Goal: Communication & Community: Ask a question

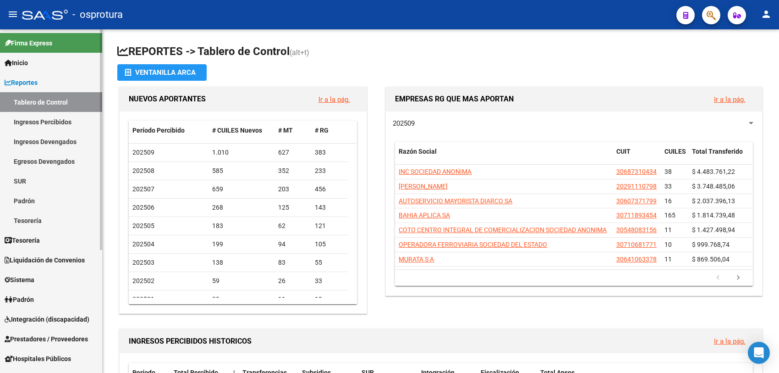
click at [29, 262] on span "Liquidación de Convenios" at bounding box center [45, 260] width 80 height 10
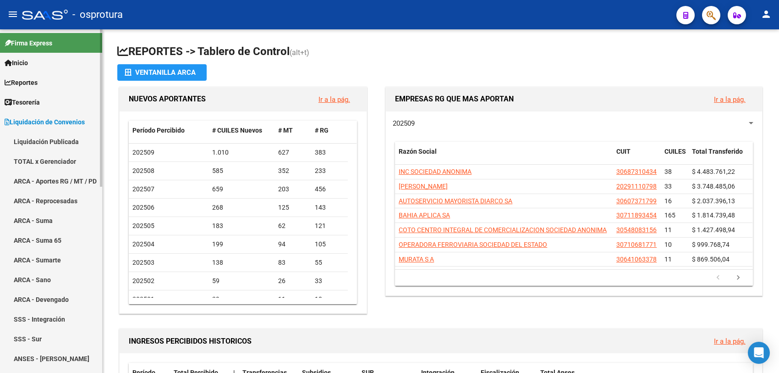
click at [55, 180] on link "ARCA - Aportes RG / MT / PD" at bounding box center [51, 181] width 102 height 20
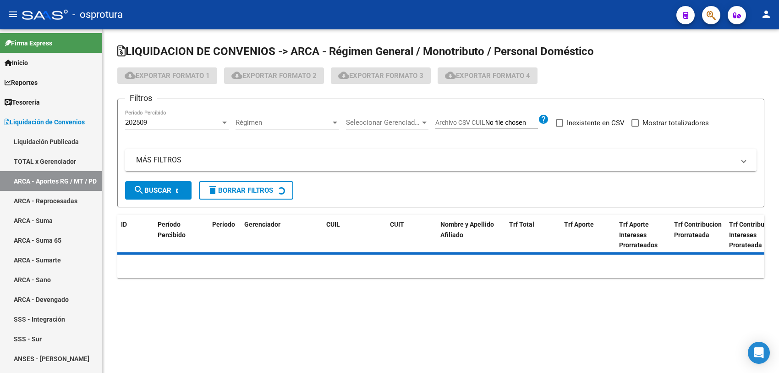
click at [205, 120] on div "202509" at bounding box center [172, 122] width 95 height 8
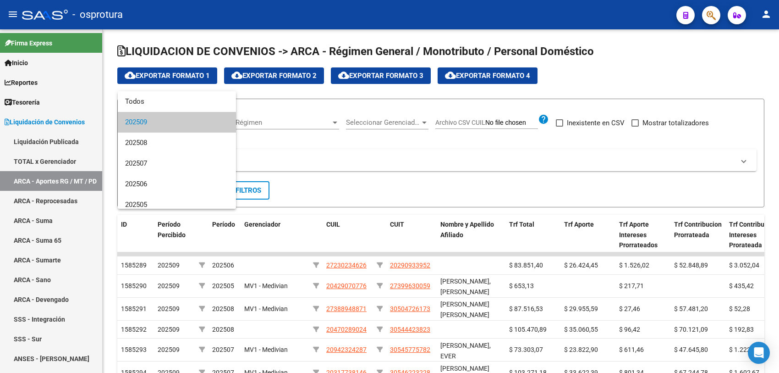
click at [48, 161] on div at bounding box center [389, 186] width 779 height 373
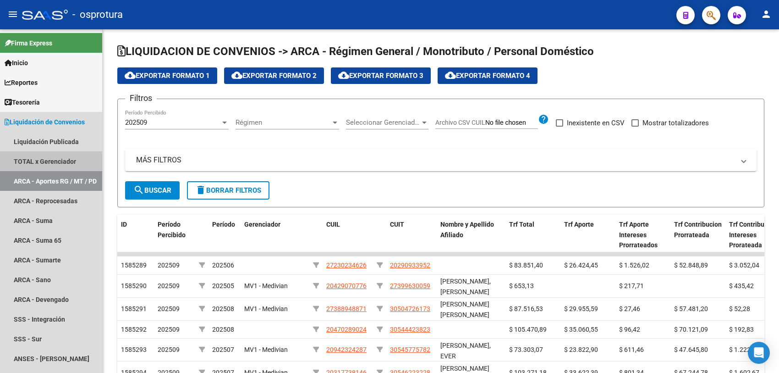
click at [48, 161] on link "TOTAL x Gerenciador" at bounding box center [51, 161] width 102 height 20
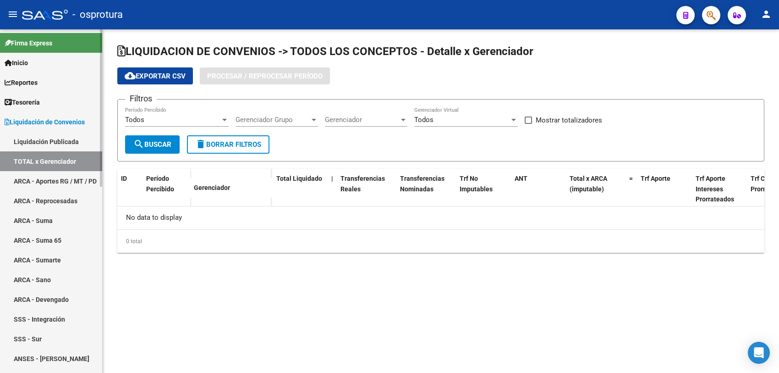
checkbox input "true"
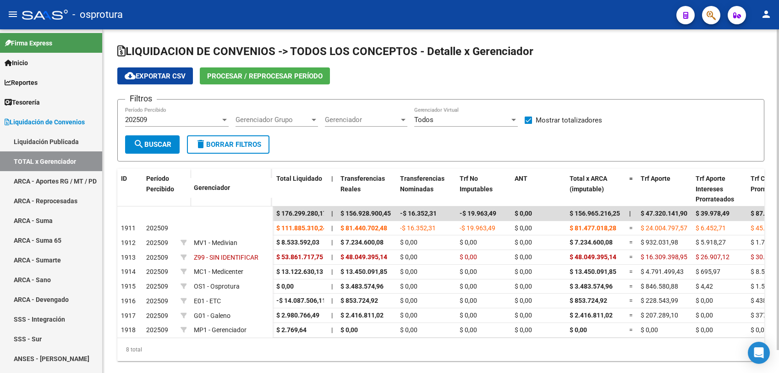
click at [170, 118] on div "202509" at bounding box center [172, 120] width 95 height 8
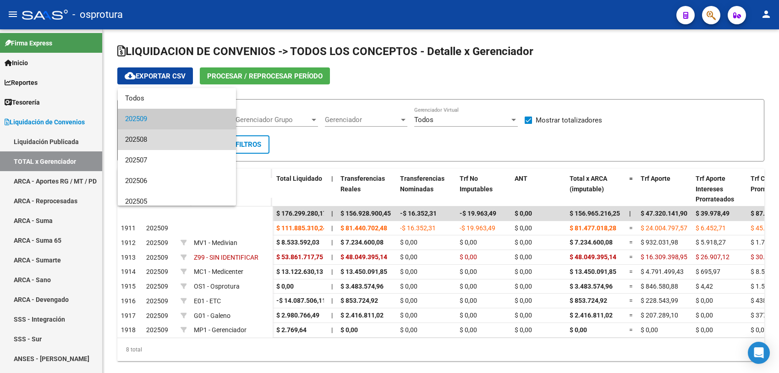
click at [177, 140] on span "202508" at bounding box center [177, 139] width 104 height 21
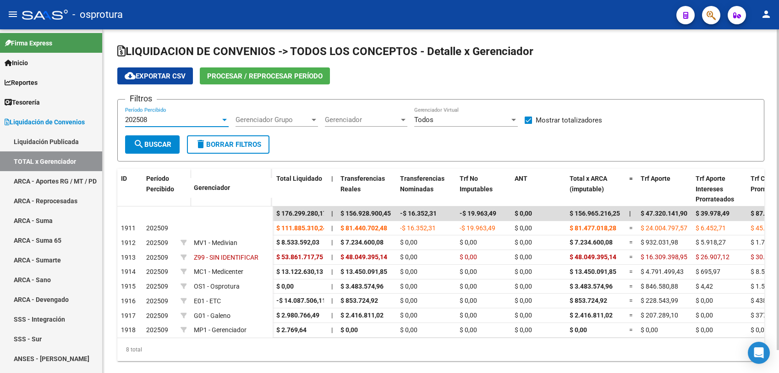
click at [247, 78] on span "Procesar / Reprocesar período" at bounding box center [265, 76] width 116 height 8
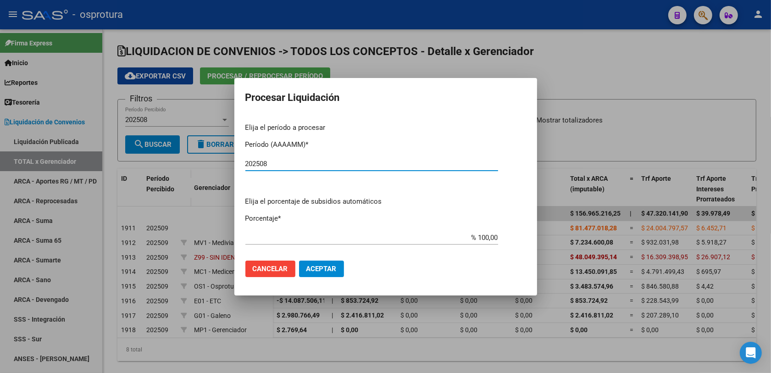
type input "202508"
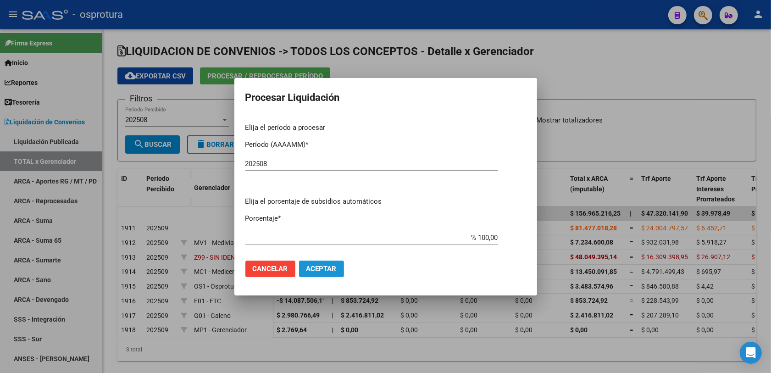
click at [321, 269] on span "Aceptar" at bounding box center [321, 268] width 30 height 8
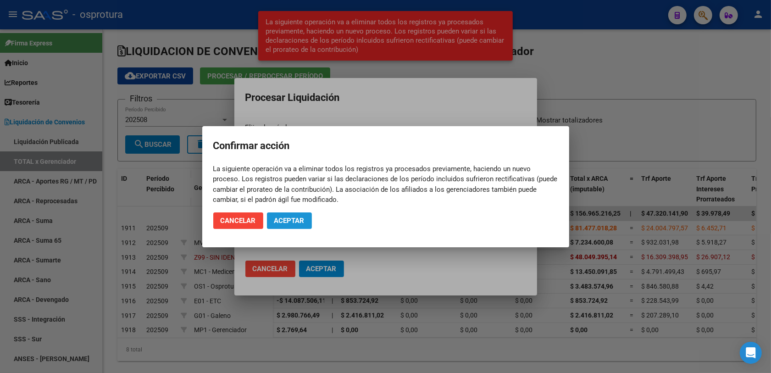
click at [285, 220] on span "Aceptar" at bounding box center [289, 220] width 30 height 8
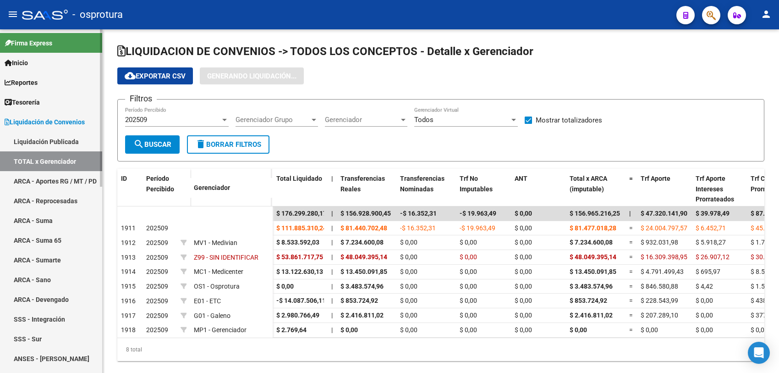
click at [61, 178] on link "ARCA - Aportes RG / MT / PD" at bounding box center [51, 181] width 102 height 20
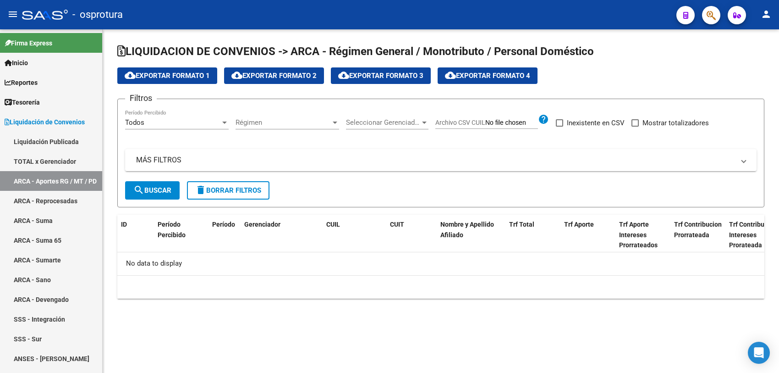
click at [204, 122] on div "Todos" at bounding box center [172, 122] width 95 height 8
click at [201, 149] on div at bounding box center [389, 186] width 779 height 373
click at [60, 199] on link "ARCA - Reprocesadas" at bounding box center [51, 201] width 102 height 20
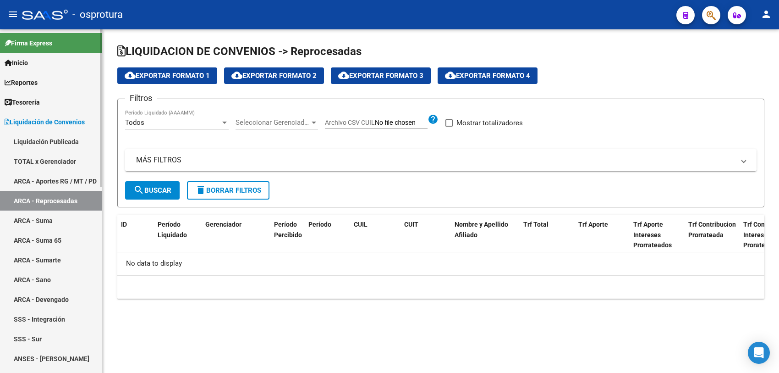
checkbox input "true"
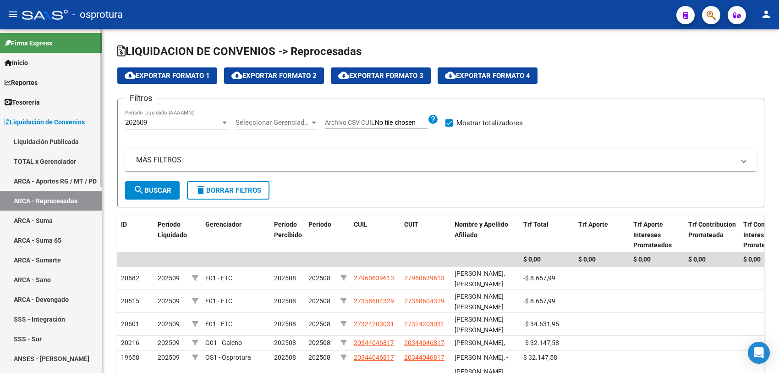
click at [70, 172] on link "ARCA - Aportes RG / MT / PD" at bounding box center [51, 181] width 102 height 20
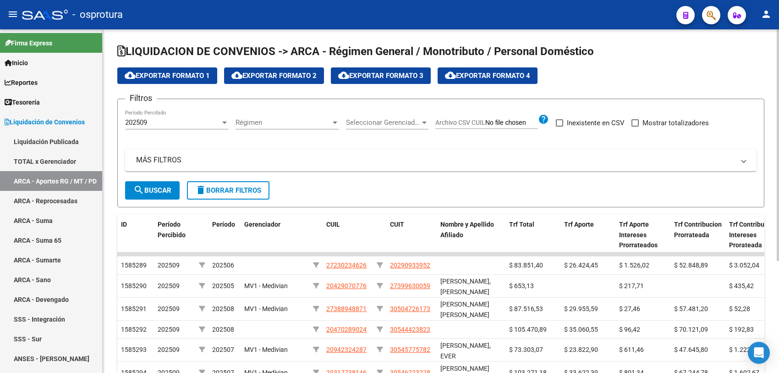
click at [219, 121] on div "202509" at bounding box center [172, 122] width 95 height 8
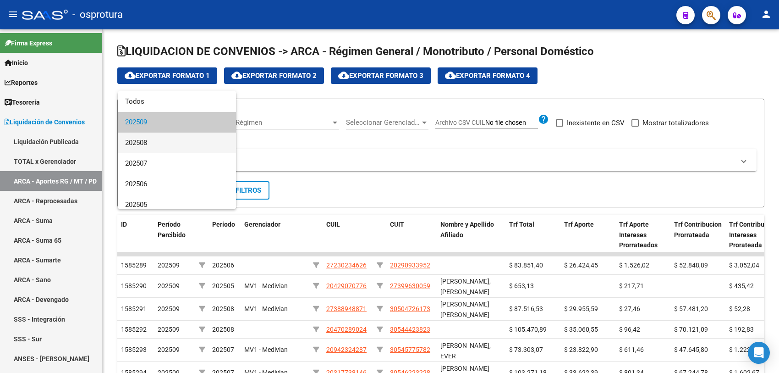
click at [204, 147] on span "202508" at bounding box center [177, 142] width 104 height 21
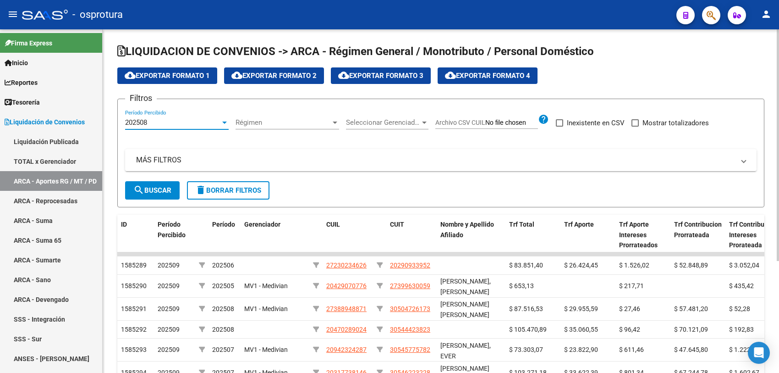
click at [392, 129] on div "Seleccionar Gerenciador Seleccionar Gerenciador" at bounding box center [387, 120] width 83 height 20
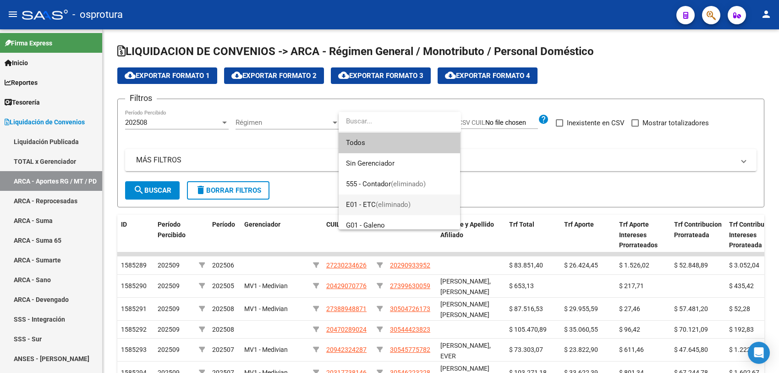
scroll to position [57, 0]
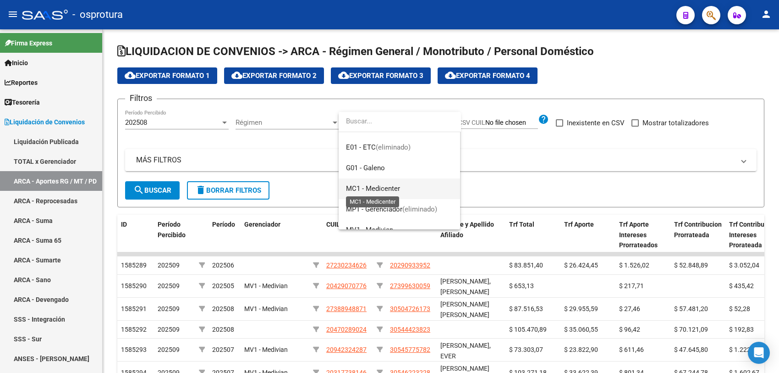
click at [393, 188] on span "MC1 - Medicenter" at bounding box center [373, 188] width 54 height 8
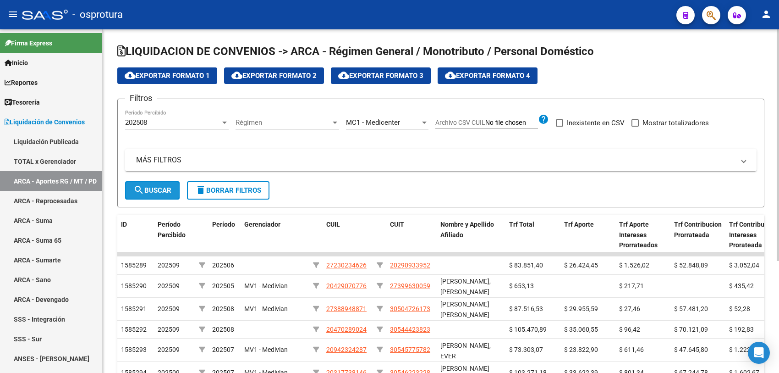
click at [162, 189] on span "search Buscar" at bounding box center [152, 190] width 38 height 8
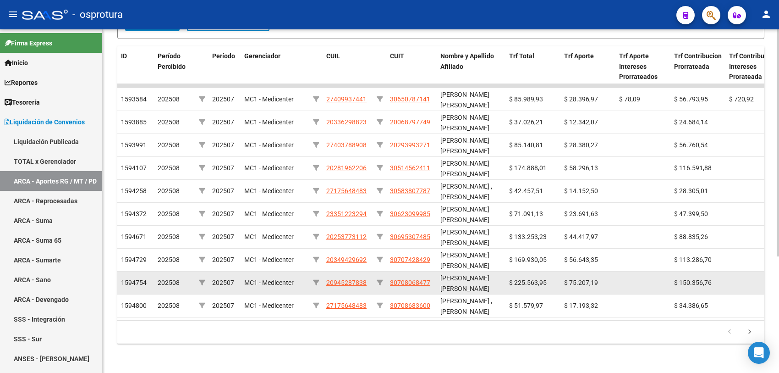
scroll to position [0, 0]
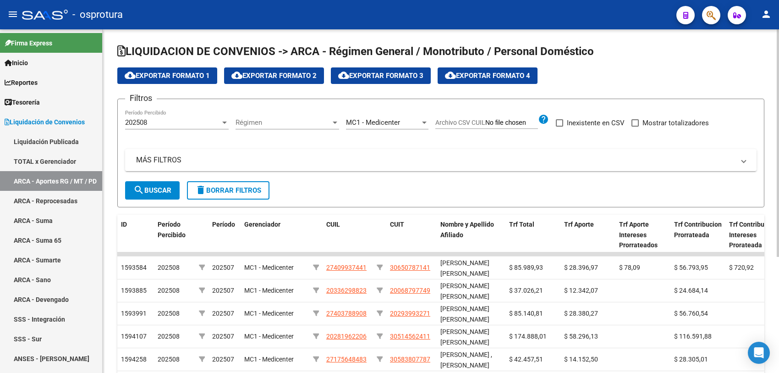
click at [632, 122] on span at bounding box center [635, 122] width 7 height 7
click at [635, 127] on input "Mostrar totalizadores" at bounding box center [635, 127] width 0 height 0
checkbox input "true"
click at [143, 186] on span "search Buscar" at bounding box center [152, 190] width 38 height 8
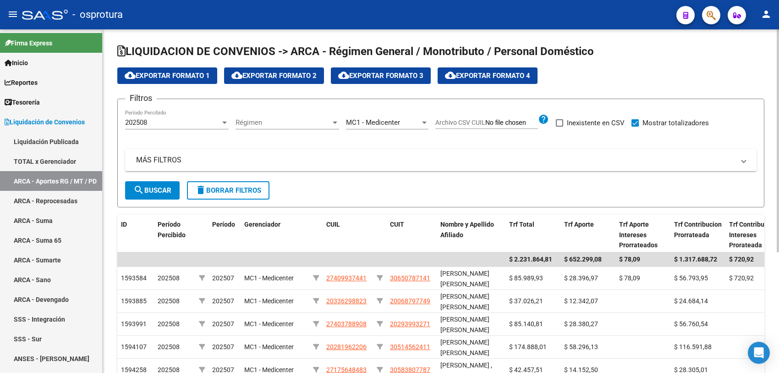
click at [170, 72] on span "cloud_download Exportar Formato 1" at bounding box center [167, 76] width 85 height 8
click at [42, 154] on link "TOTAL x Gerenciador" at bounding box center [51, 161] width 102 height 20
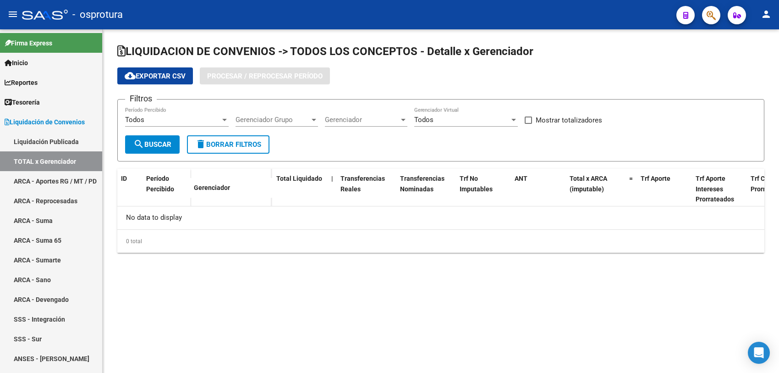
checkbox input "true"
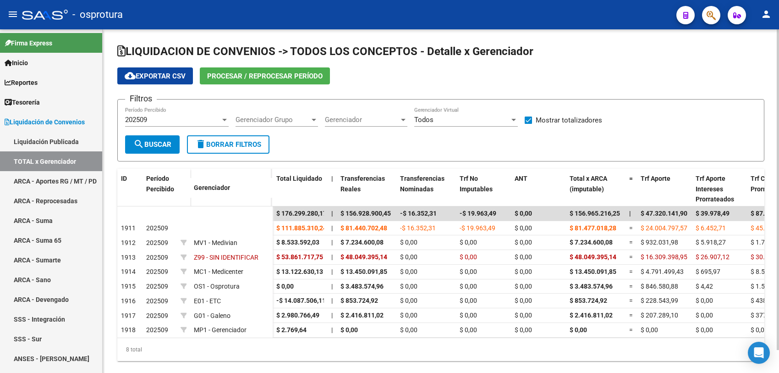
click at [342, 117] on span "Gerenciador" at bounding box center [362, 120] width 74 height 8
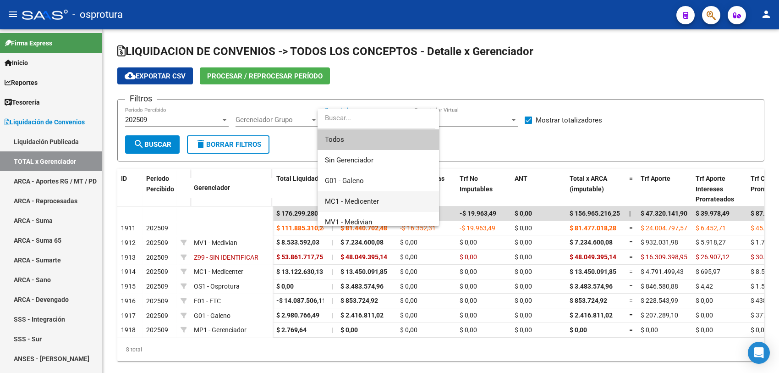
click at [360, 195] on span "MC1 - Medicenter" at bounding box center [378, 201] width 107 height 21
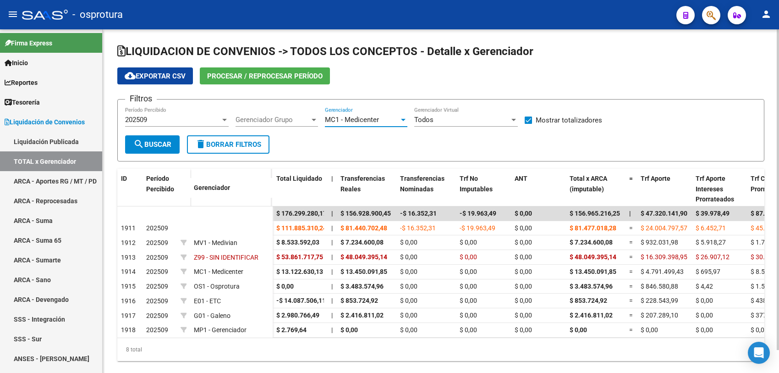
click at [168, 144] on span "search Buscar" at bounding box center [152, 144] width 38 height 8
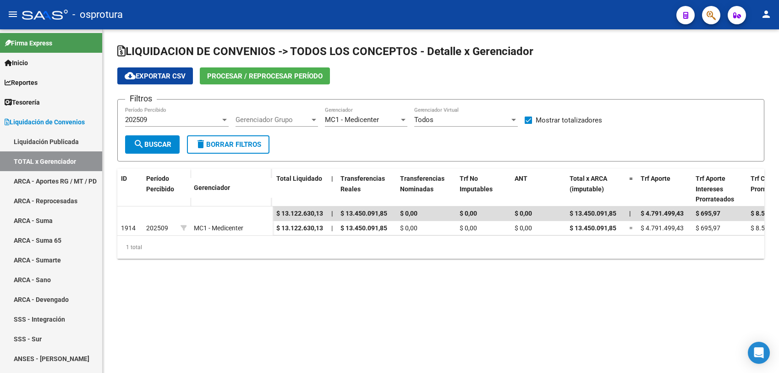
click at [154, 83] on button "cloud_download Exportar CSV" at bounding box center [155, 75] width 76 height 17
click at [167, 116] on div "202509" at bounding box center [172, 120] width 95 height 8
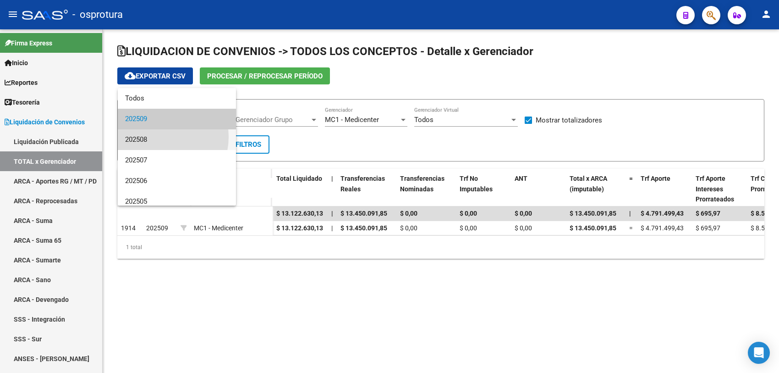
click at [156, 137] on span "202508" at bounding box center [177, 139] width 104 height 21
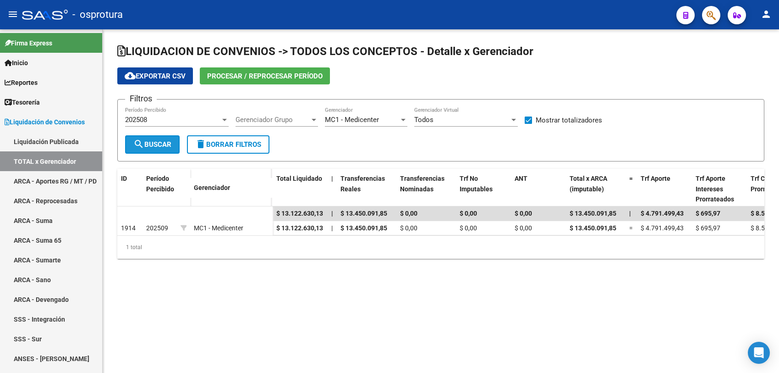
click at [156, 142] on span "search Buscar" at bounding box center [152, 144] width 38 height 8
click at [171, 144] on span "search Buscar" at bounding box center [152, 144] width 38 height 8
click at [367, 118] on span "MC1 - Medicenter" at bounding box center [352, 120] width 54 height 8
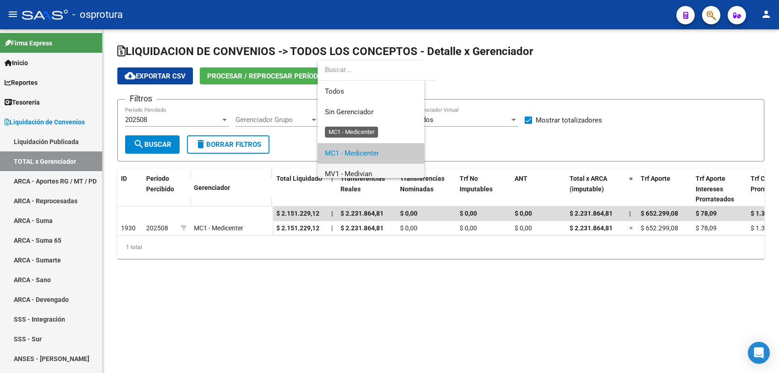
scroll to position [34, 0]
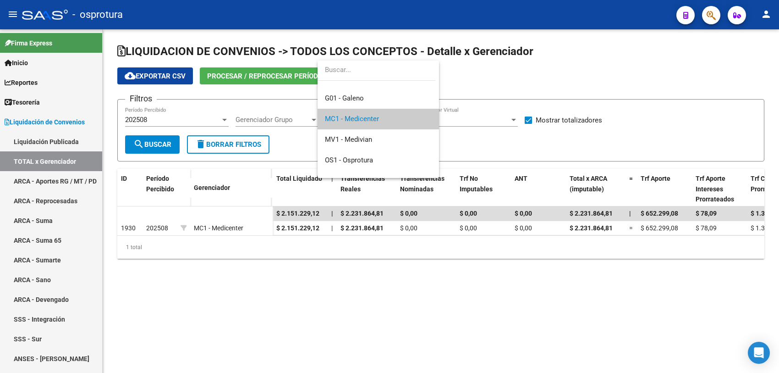
click at [179, 76] on div at bounding box center [389, 186] width 779 height 373
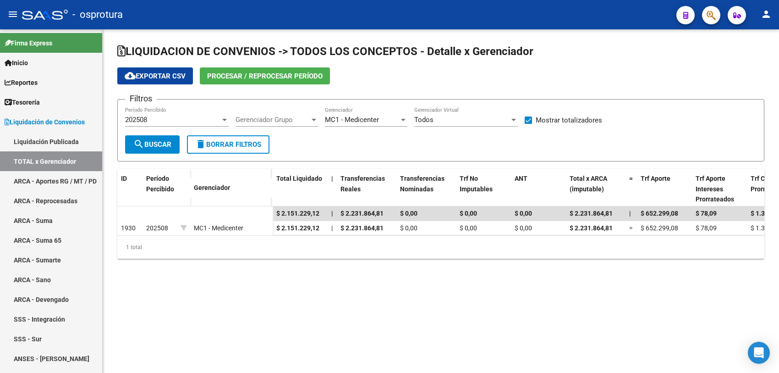
drag, startPoint x: 569, startPoint y: 303, endPoint x: 557, endPoint y: 288, distance: 19.2
click at [569, 303] on mat-sidenav-content "LIQUIDACION DE CONVENIOS -> TODOS LOS CONCEPTOS - Detalle x Gerenciador cloud_d…" at bounding box center [441, 200] width 677 height 343
click at [271, 353] on mat-sidenav-content "LIQUIDACION DE CONVENIOS -> TODOS LOS CONCEPTOS - Detalle x Gerenciador cloud_d…" at bounding box center [441, 200] width 677 height 343
click at [182, 74] on span "cloud_download Exportar CSV" at bounding box center [155, 76] width 61 height 8
click at [189, 120] on div "202508" at bounding box center [172, 120] width 95 height 8
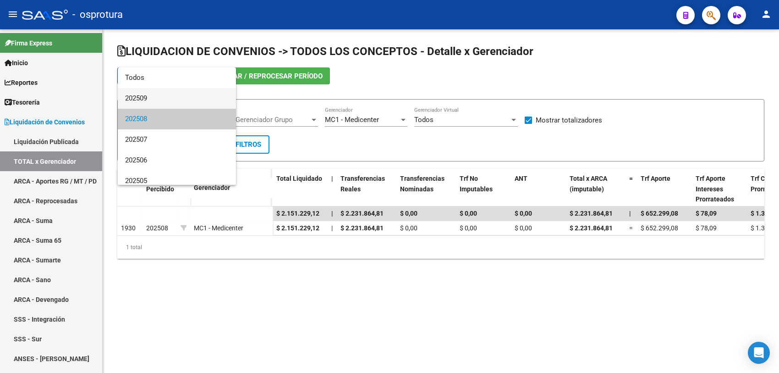
click at [182, 106] on span "202509" at bounding box center [177, 98] width 104 height 21
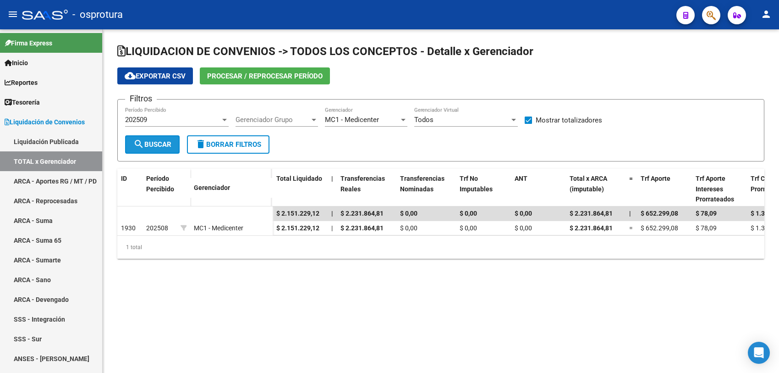
click at [161, 143] on span "search Buscar" at bounding box center [152, 144] width 38 height 8
click at [269, 76] on span "Procesar / Reprocesar período" at bounding box center [265, 76] width 116 height 8
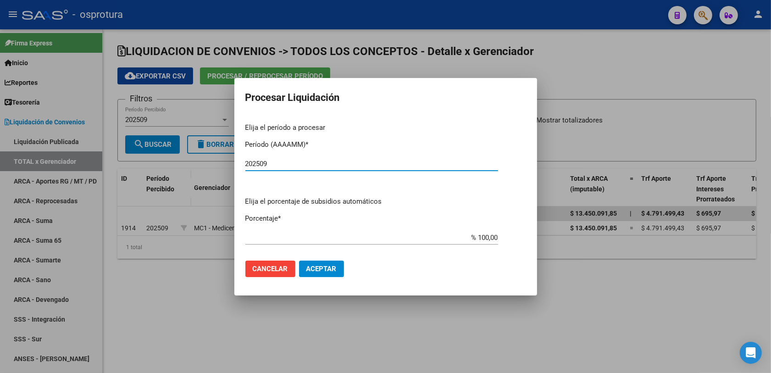
type input "202509"
click at [321, 272] on span "Aceptar" at bounding box center [321, 268] width 30 height 8
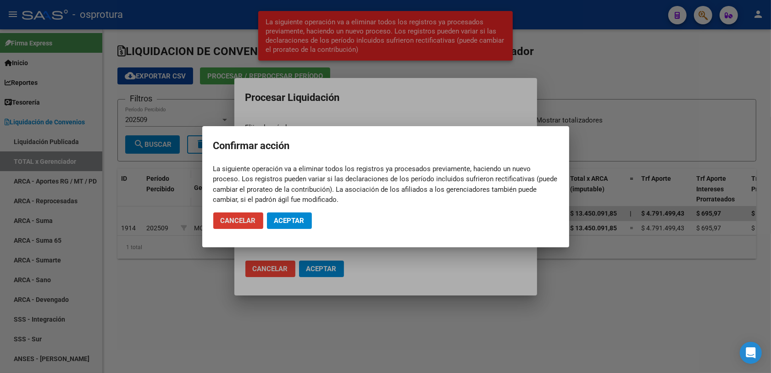
click at [294, 217] on span "Aceptar" at bounding box center [289, 220] width 30 height 8
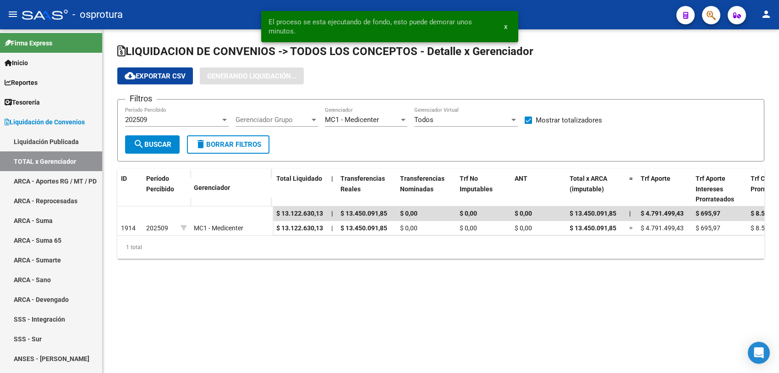
click at [460, 325] on mat-sidenav-content "LIQUIDACION DE CONVENIOS -> TODOS LOS CONCEPTOS - Detalle x Gerenciador cloud_d…" at bounding box center [441, 200] width 677 height 343
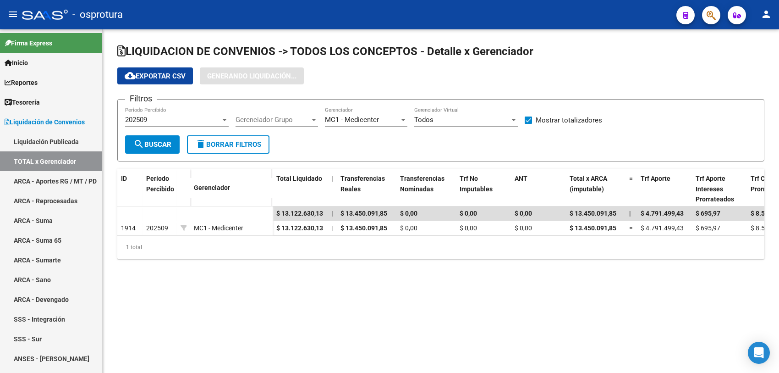
click at [168, 79] on button "cloud_download Exportar CSV" at bounding box center [155, 75] width 76 height 17
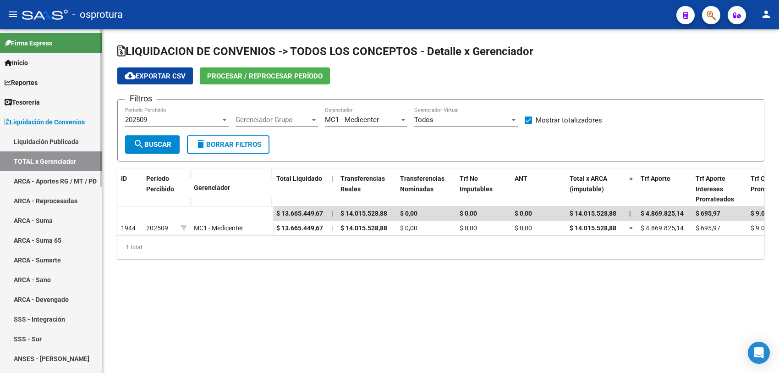
click at [55, 178] on link "ARCA - Aportes RG / MT / PD" at bounding box center [51, 181] width 102 height 20
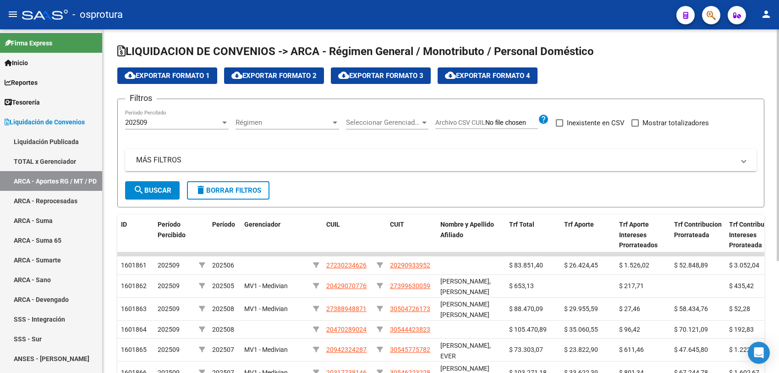
click at [402, 125] on span "Seleccionar Gerenciador" at bounding box center [383, 122] width 74 height 8
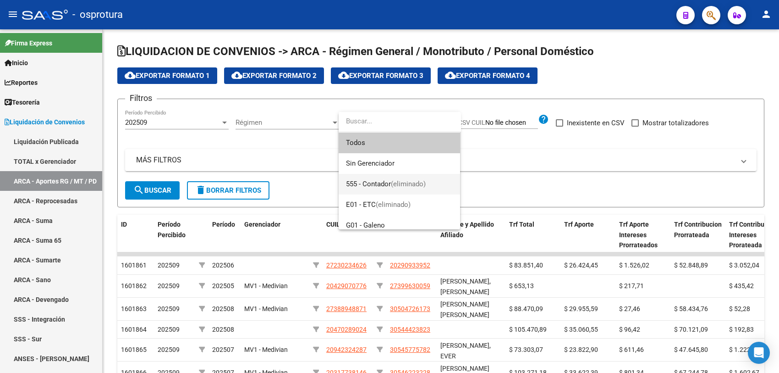
scroll to position [115, 0]
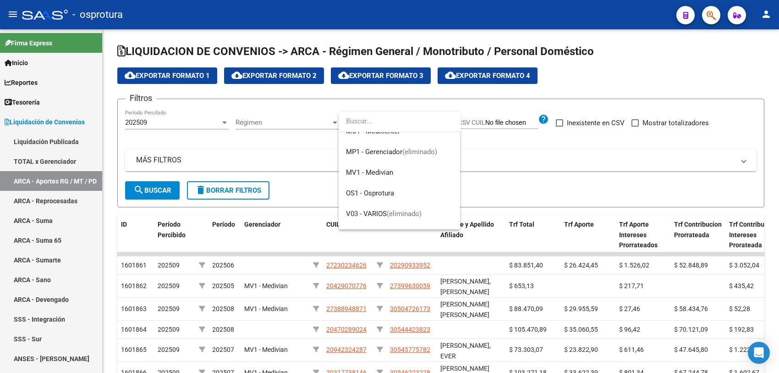
click at [540, 184] on div at bounding box center [389, 186] width 779 height 373
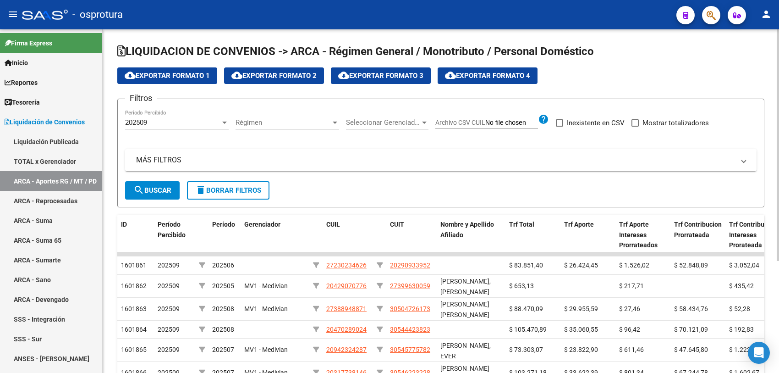
click at [373, 120] on span "Seleccionar Gerenciador" at bounding box center [383, 122] width 74 height 8
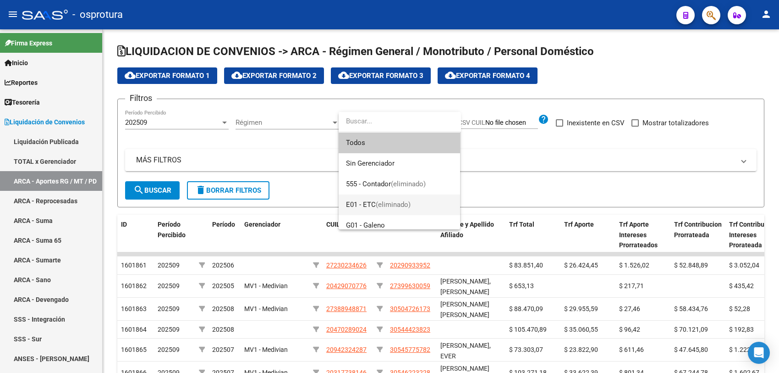
scroll to position [57, 0]
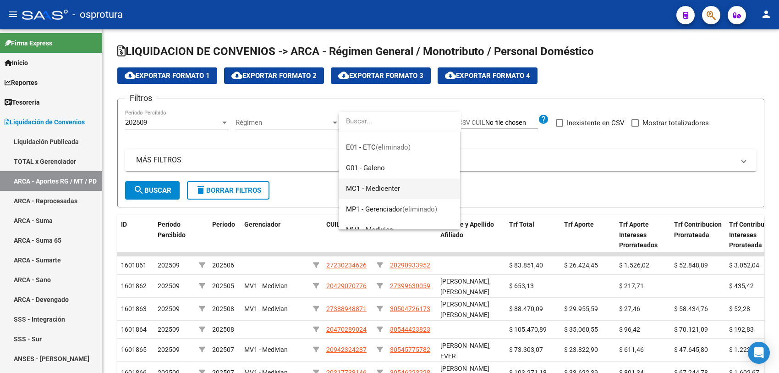
click at [392, 191] on span "MC1 - Medicenter" at bounding box center [373, 188] width 54 height 8
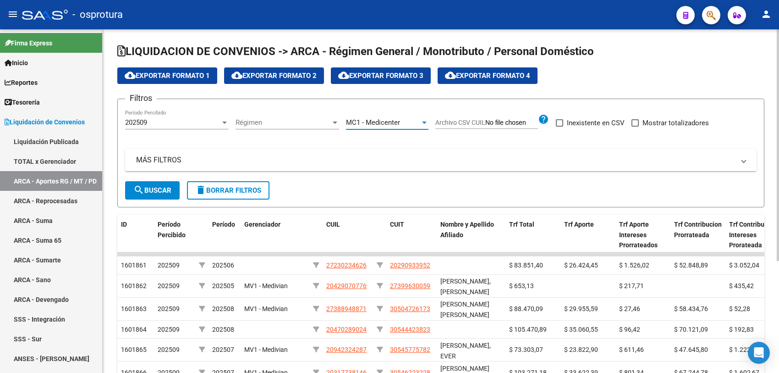
click at [156, 186] on span "search Buscar" at bounding box center [152, 190] width 38 height 8
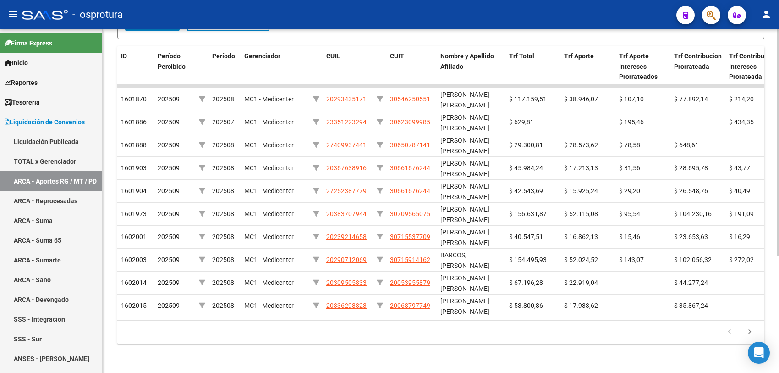
scroll to position [5, 0]
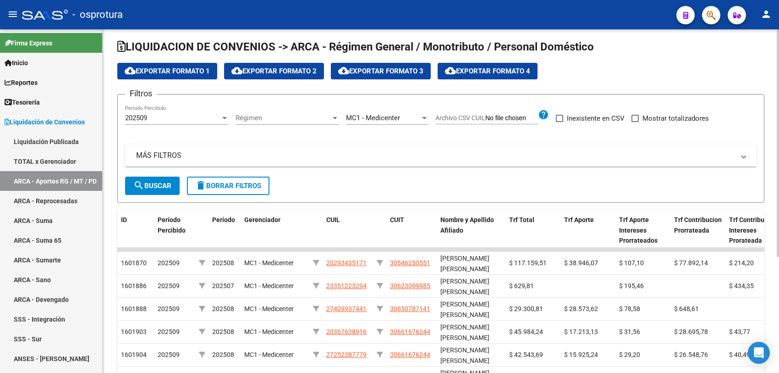
click at [563, 121] on span at bounding box center [559, 118] width 7 height 7
click at [560, 122] on input "Inexistente en CSV" at bounding box center [559, 122] width 0 height 0
click at [563, 121] on span at bounding box center [559, 118] width 7 height 7
click at [560, 122] on input "Inexistente en CSV" at bounding box center [559, 122] width 0 height 0
checkbox input "false"
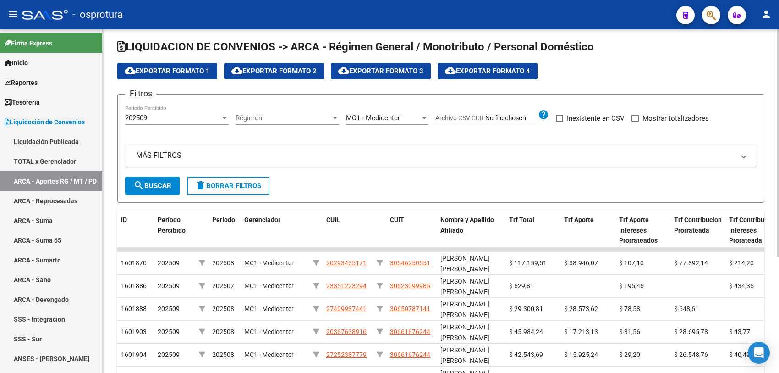
click at [643, 121] on span "Mostrar totalizadores" at bounding box center [676, 118] width 66 height 11
click at [635, 122] on input "Mostrar totalizadores" at bounding box center [635, 122] width 0 height 0
checkbox input "true"
click at [173, 186] on button "search Buscar" at bounding box center [152, 185] width 55 height 18
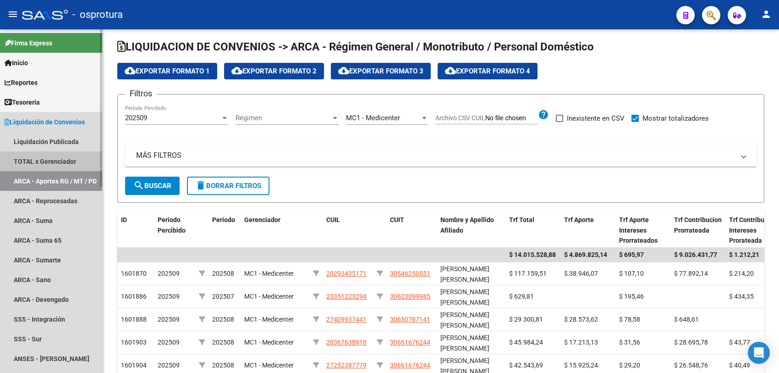
click at [58, 158] on link "TOTAL x Gerenciador" at bounding box center [51, 161] width 102 height 20
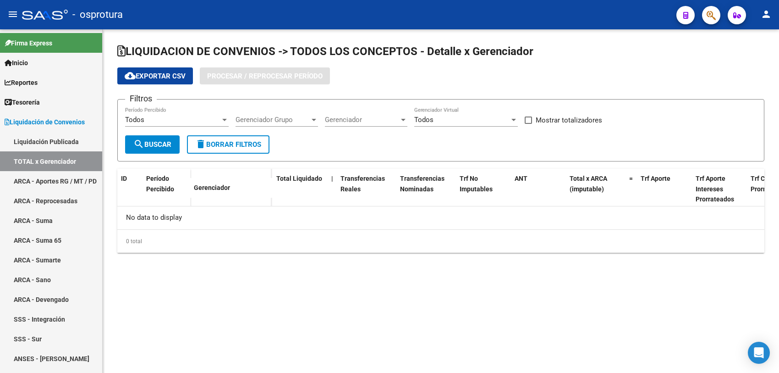
checkbox input "true"
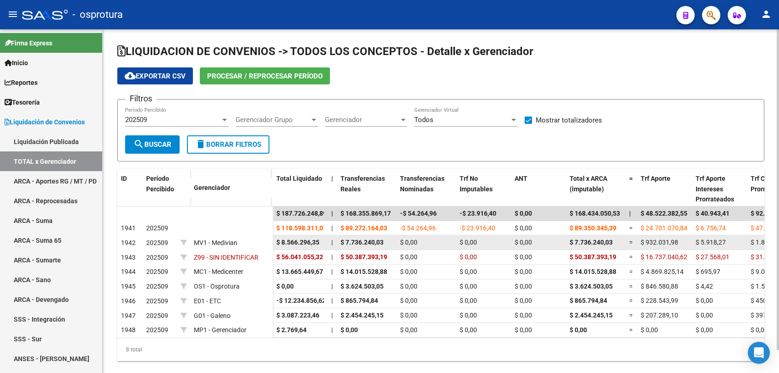
scroll to position [25, 0]
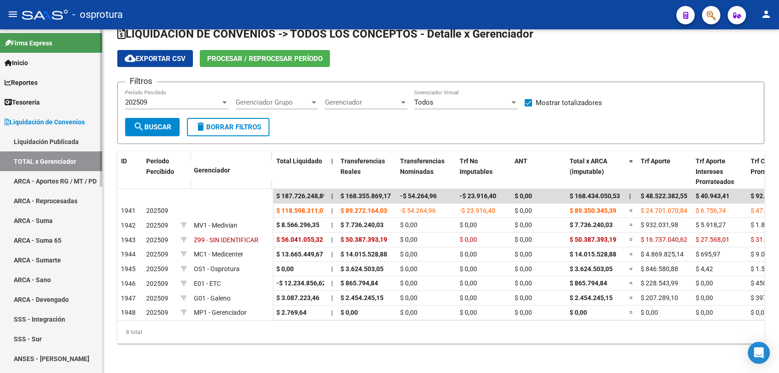
click at [30, 176] on link "ARCA - Aportes RG / MT / PD" at bounding box center [51, 181] width 102 height 20
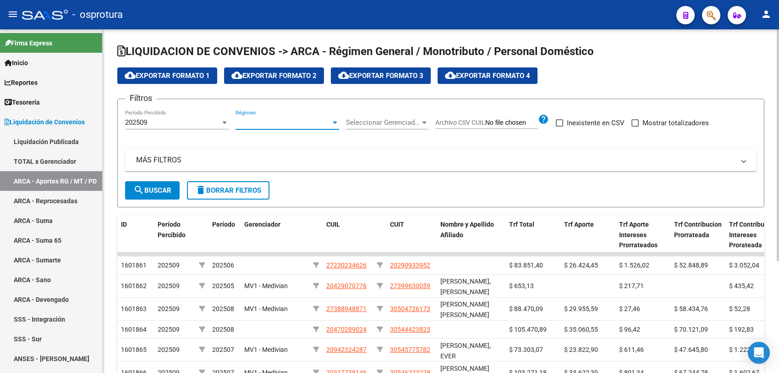
click at [275, 123] on span "Régimen" at bounding box center [283, 122] width 95 height 8
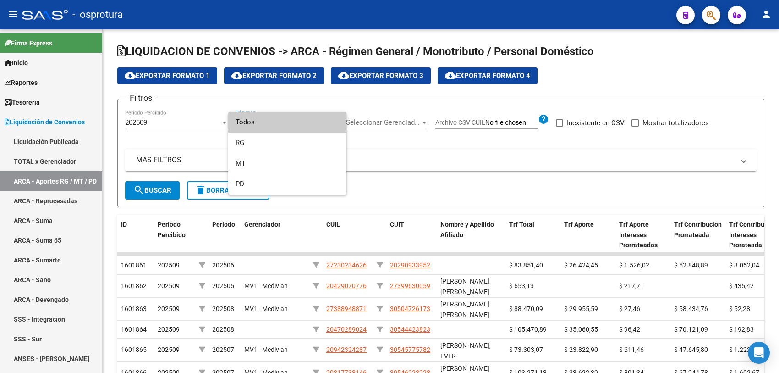
click at [360, 118] on div at bounding box center [389, 186] width 779 height 373
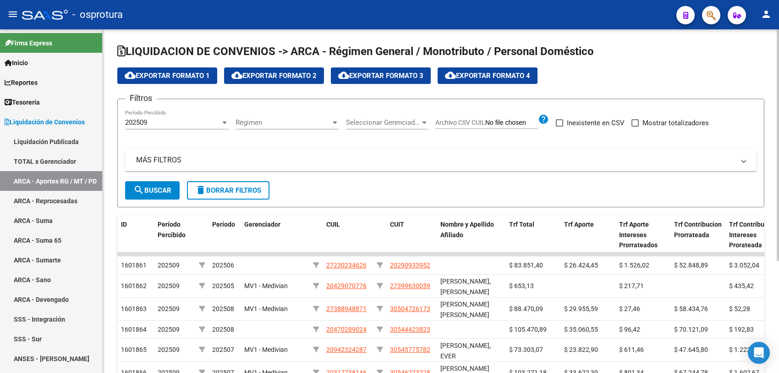
click at [362, 124] on span "Seleccionar Gerenciador" at bounding box center [383, 122] width 74 height 8
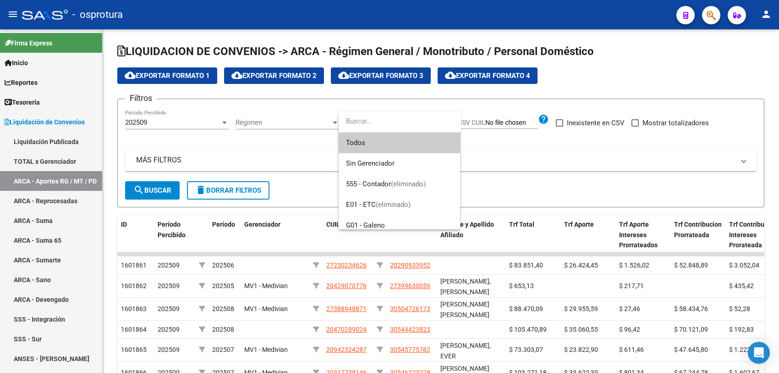
scroll to position [57, 0]
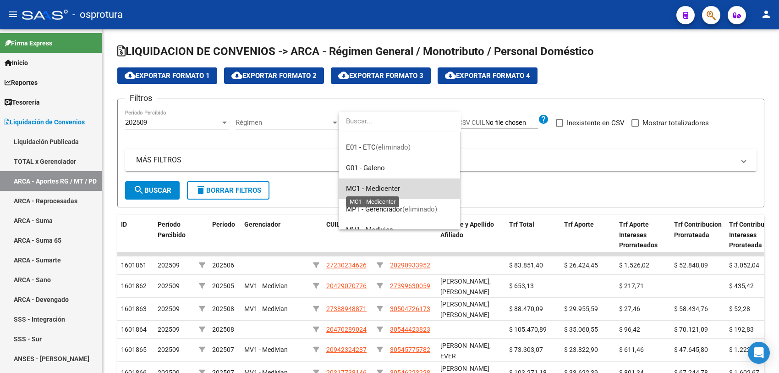
click at [383, 189] on span "MC1 - Medicenter" at bounding box center [373, 188] width 54 height 8
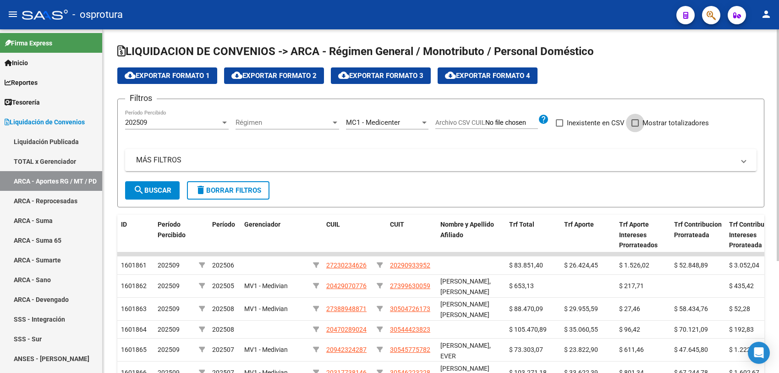
click at [679, 126] on span "Mostrar totalizadores" at bounding box center [676, 122] width 66 height 11
click at [635, 127] on input "Mostrar totalizadores" at bounding box center [635, 127] width 0 height 0
checkbox input "true"
drag, startPoint x: 160, startPoint y: 192, endPoint x: 209, endPoint y: 188, distance: 48.2
click at [160, 191] on span "search Buscar" at bounding box center [152, 190] width 38 height 8
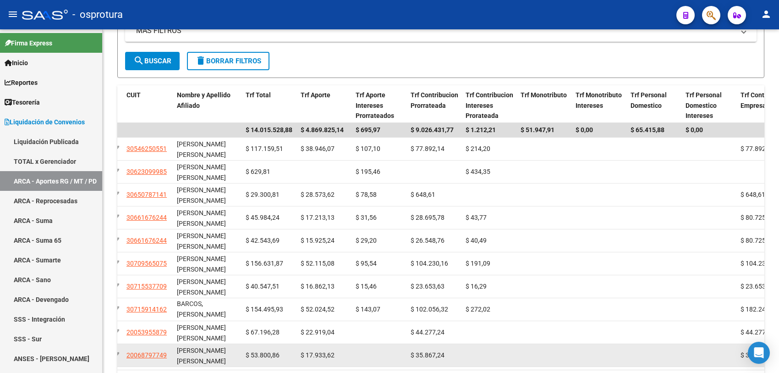
scroll to position [72, 0]
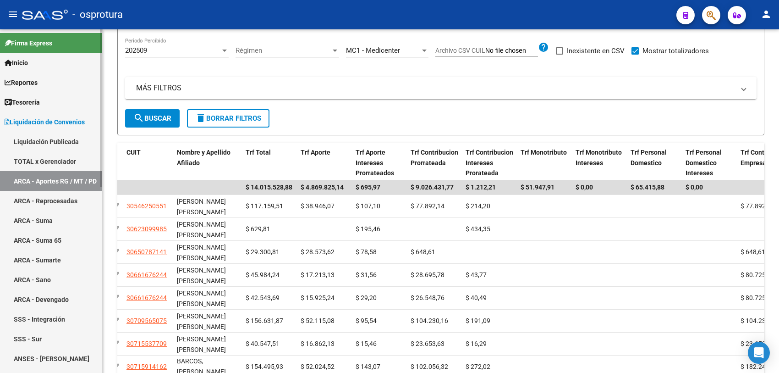
click at [76, 156] on link "TOTAL x Gerenciador" at bounding box center [51, 161] width 102 height 20
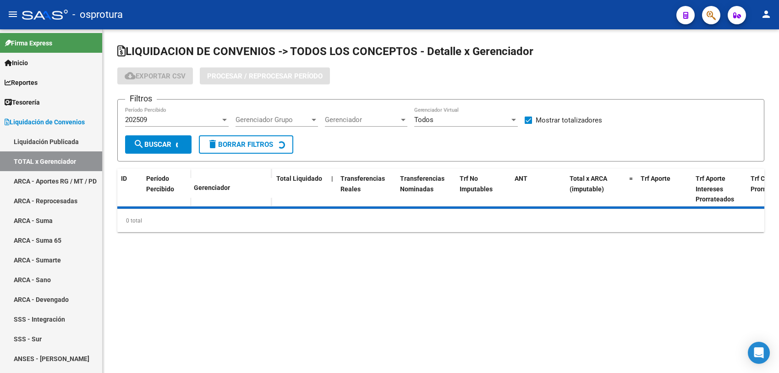
checkbox input "true"
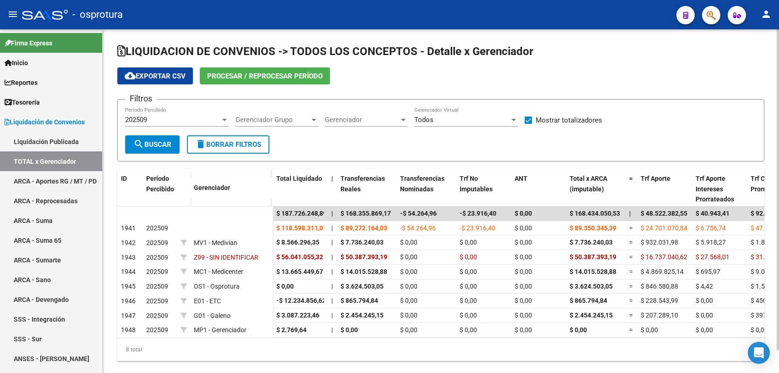
click at [171, 76] on span "cloud_download Exportar CSV" at bounding box center [155, 76] width 61 height 8
click at [385, 120] on span "Gerenciador" at bounding box center [362, 120] width 74 height 8
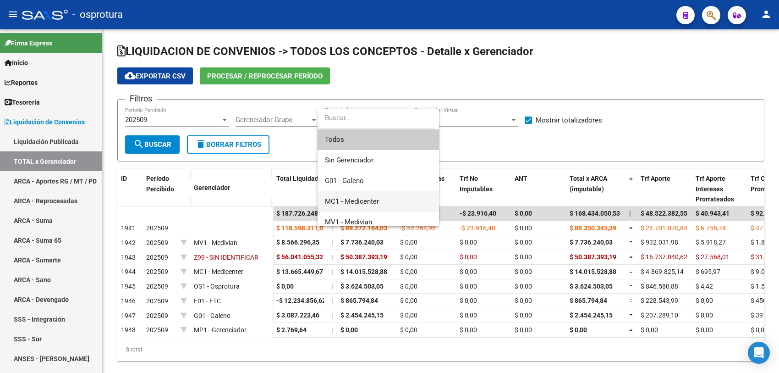
click at [385, 200] on span "MC1 - Medicenter" at bounding box center [378, 201] width 107 height 21
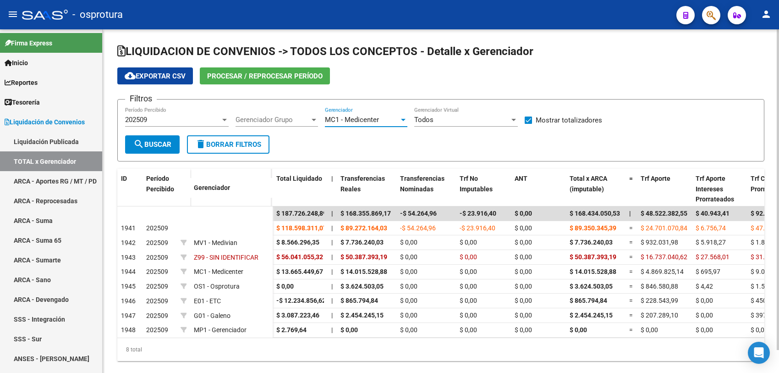
click at [157, 144] on span "search Buscar" at bounding box center [152, 144] width 38 height 8
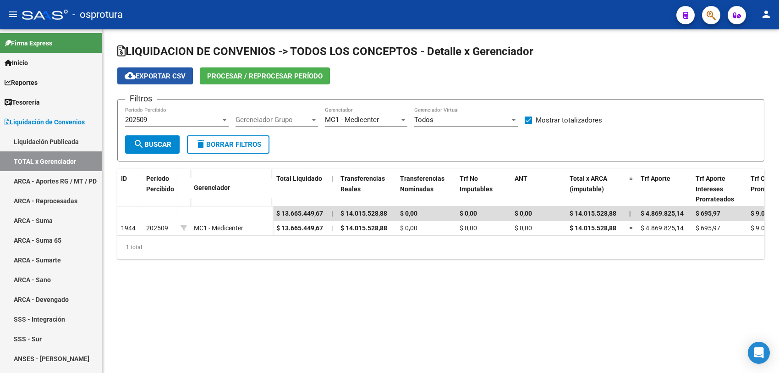
click at [175, 78] on span "cloud_download Exportar CSV" at bounding box center [155, 76] width 61 height 8
click at [673, 303] on mat-sidenav-content "LIQUIDACION DE CONVENIOS -> TODOS LOS CONCEPTOS - Detalle x Gerenciador cloud_d…" at bounding box center [441, 200] width 677 height 343
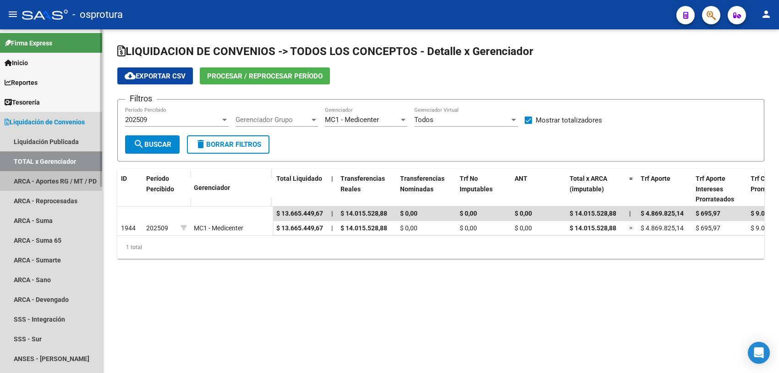
click at [72, 179] on link "ARCA - Aportes RG / MT / PD" at bounding box center [51, 181] width 102 height 20
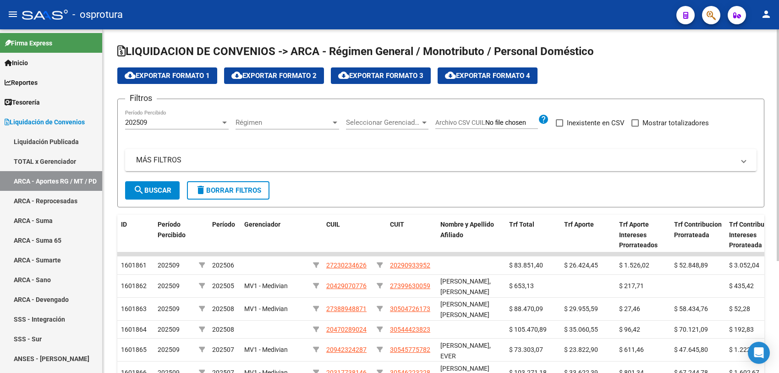
click at [377, 119] on span "Seleccionar Gerenciador" at bounding box center [383, 122] width 74 height 8
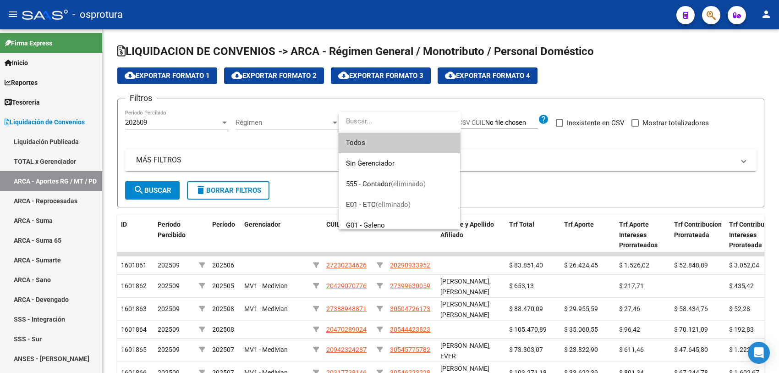
click at [313, 120] on div at bounding box center [389, 186] width 779 height 373
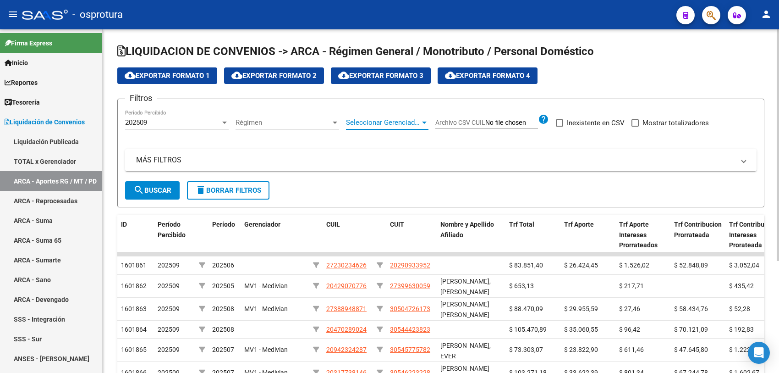
click at [388, 120] on span "Seleccionar Gerenciador" at bounding box center [383, 122] width 74 height 8
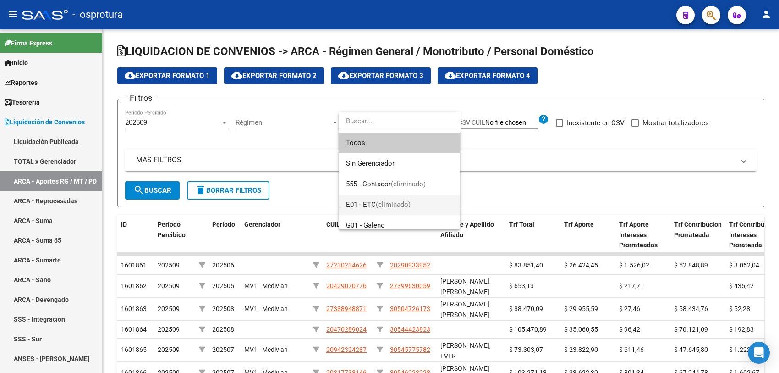
scroll to position [57, 0]
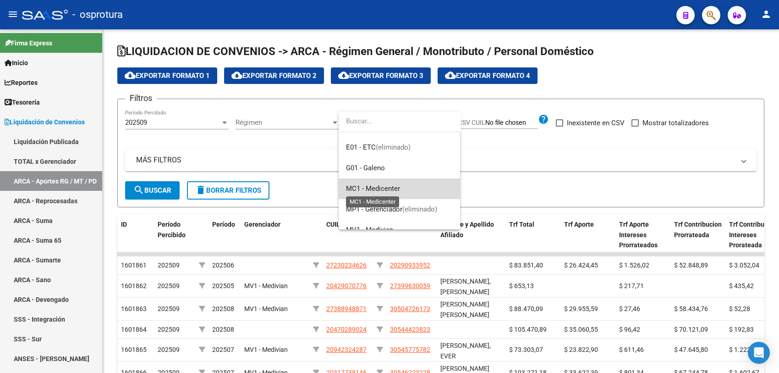
click at [392, 188] on span "MC1 - Medicenter" at bounding box center [373, 188] width 54 height 8
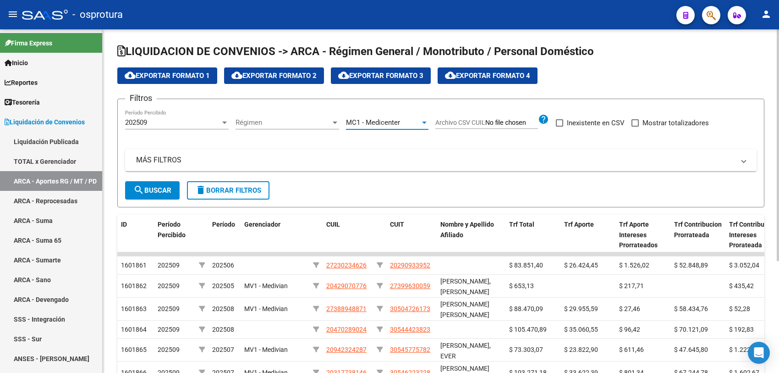
click at [161, 190] on span "search Buscar" at bounding box center [152, 190] width 38 height 8
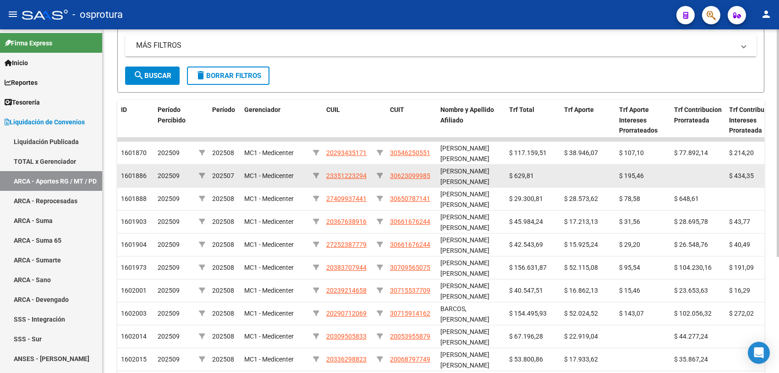
scroll to position [0, 0]
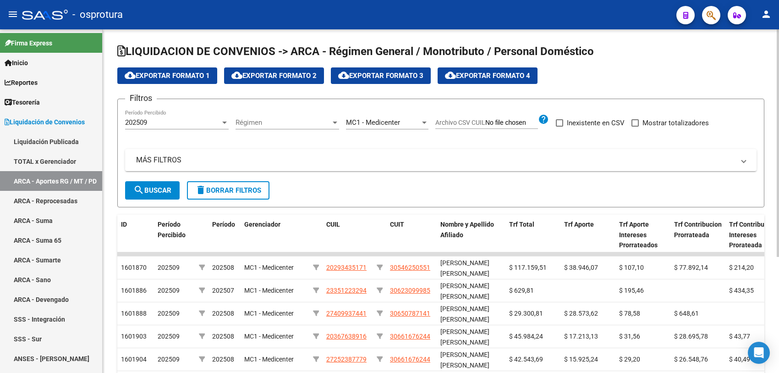
click at [636, 120] on span at bounding box center [635, 122] width 7 height 7
click at [635, 127] on input "Mostrar totalizadores" at bounding box center [635, 127] width 0 height 0
checkbox input "true"
click at [163, 188] on span "search Buscar" at bounding box center [152, 190] width 38 height 8
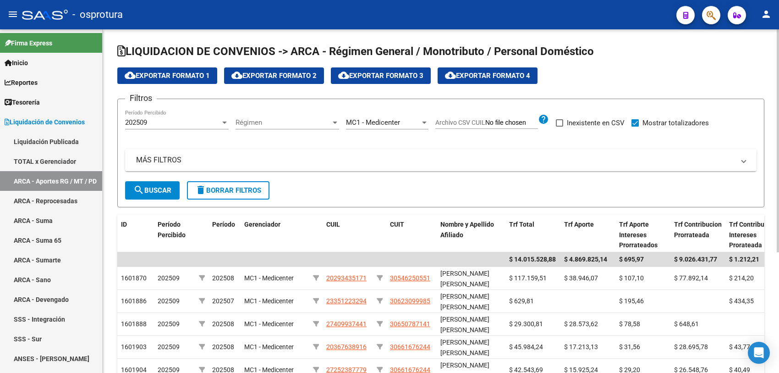
click at [309, 72] on span "cloud_download Exportar Formato 2" at bounding box center [273, 76] width 85 height 8
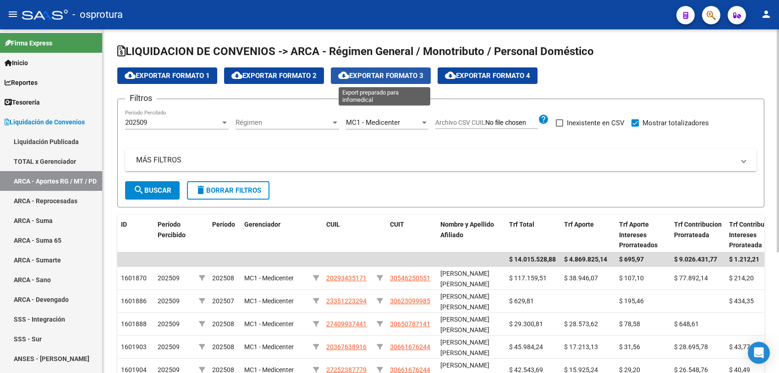
click at [402, 74] on span "cloud_download Exportar Formato 3" at bounding box center [380, 76] width 85 height 8
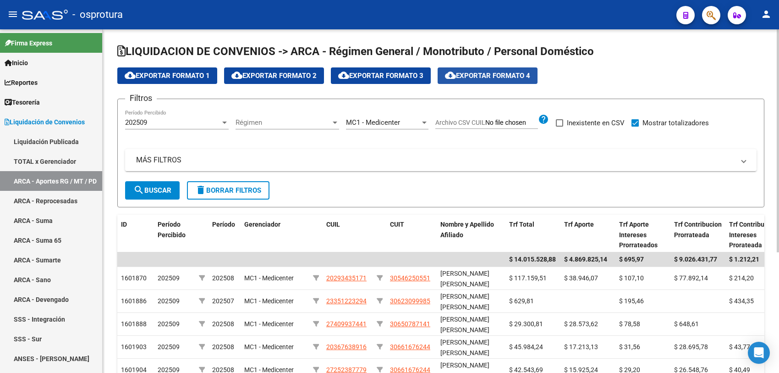
click at [475, 72] on span "cloud_download Exportar Formato 4" at bounding box center [487, 76] width 85 height 8
click at [185, 76] on span "cloud_download Exportar Formato 1" at bounding box center [167, 76] width 85 height 8
click at [308, 76] on span "cloud_download Exportar Formato 2" at bounding box center [273, 76] width 85 height 8
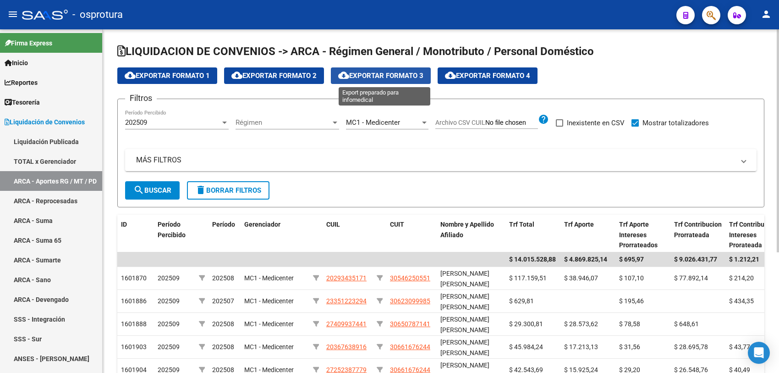
click at [380, 72] on span "cloud_download Exportar Formato 3" at bounding box center [380, 76] width 85 height 8
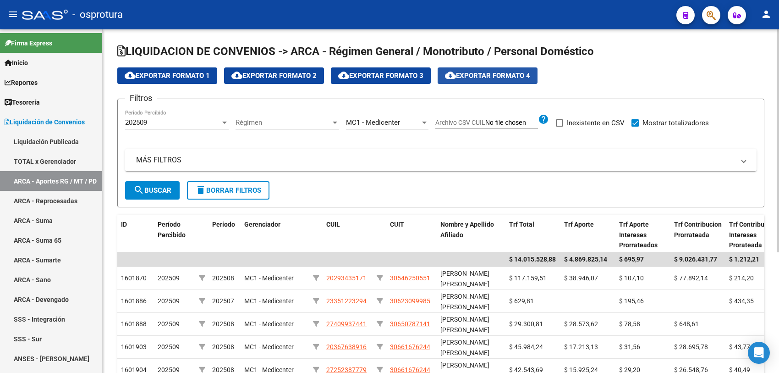
click at [501, 72] on span "cloud_download Exportar Formato 4" at bounding box center [487, 76] width 85 height 8
click at [203, 76] on span "cloud_download Exportar Formato 1" at bounding box center [167, 76] width 85 height 8
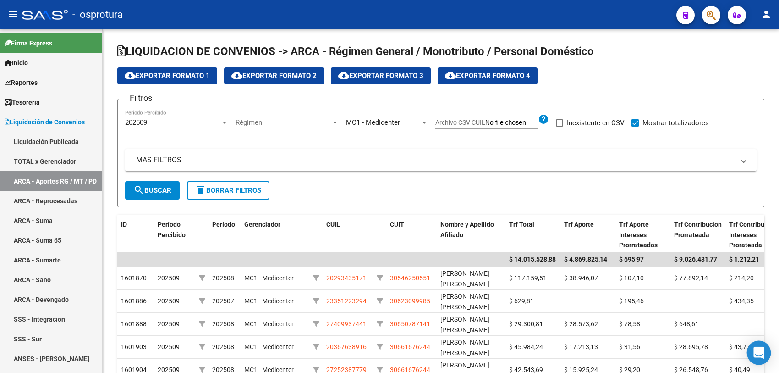
click at [759, 352] on icon "Open Intercom Messenger" at bounding box center [759, 353] width 11 height 12
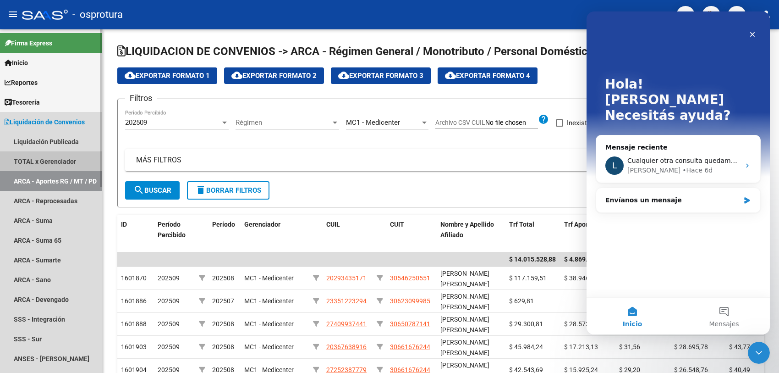
click at [46, 155] on link "TOTAL x Gerenciador" at bounding box center [51, 161] width 102 height 20
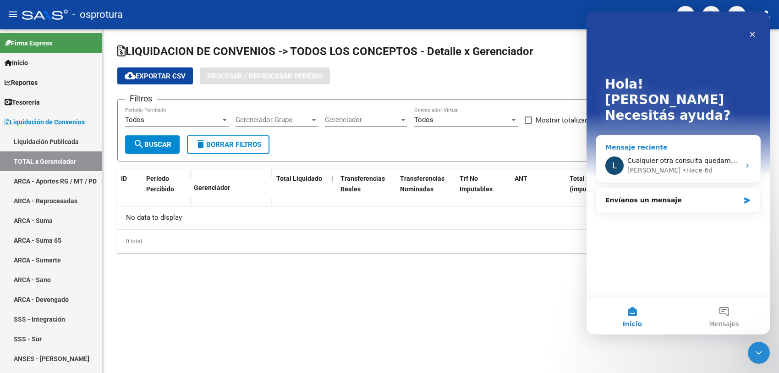
checkbox input "true"
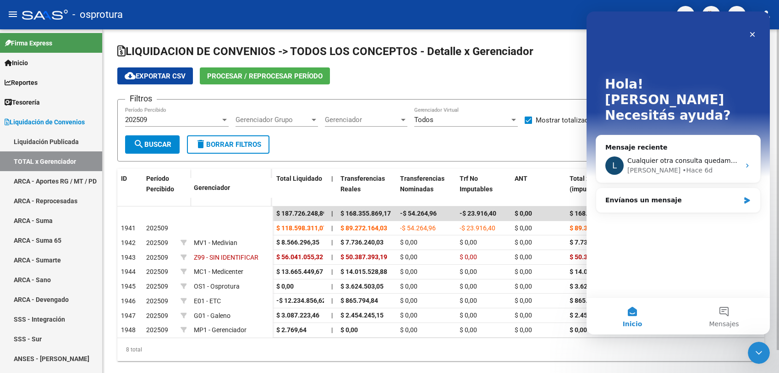
click at [535, 355] on div "8 total" at bounding box center [440, 349] width 647 height 23
click at [532, 351] on div "8 total" at bounding box center [440, 349] width 647 height 23
click at [757, 346] on icon "Cerrar Intercom Messenger" at bounding box center [757, 351] width 11 height 11
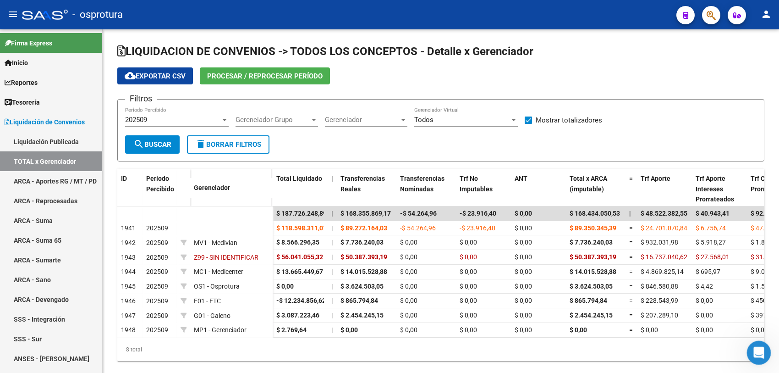
click at [754, 356] on div "Abrir Intercom Messenger" at bounding box center [758, 351] width 30 height 30
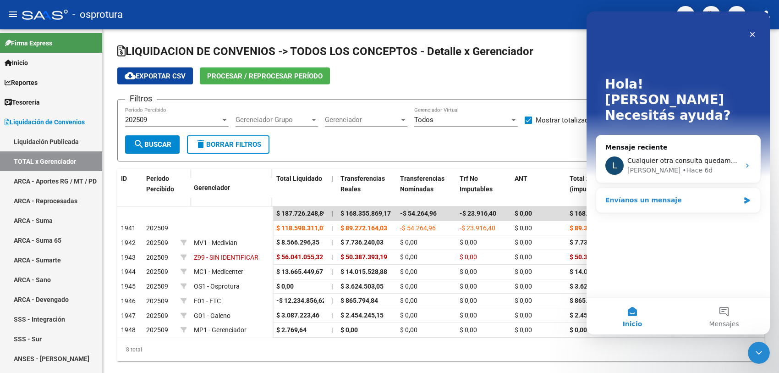
click at [644, 195] on div "Envíanos un mensaje" at bounding box center [672, 200] width 134 height 10
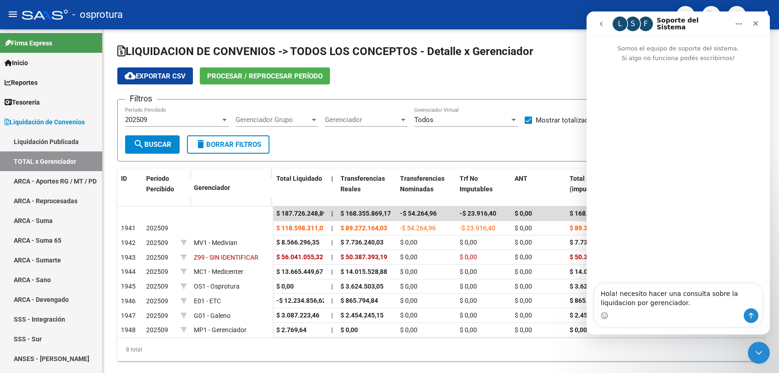
type textarea "Hola! necesito hacer una consulta sobre la liquidacion por gerenciador."
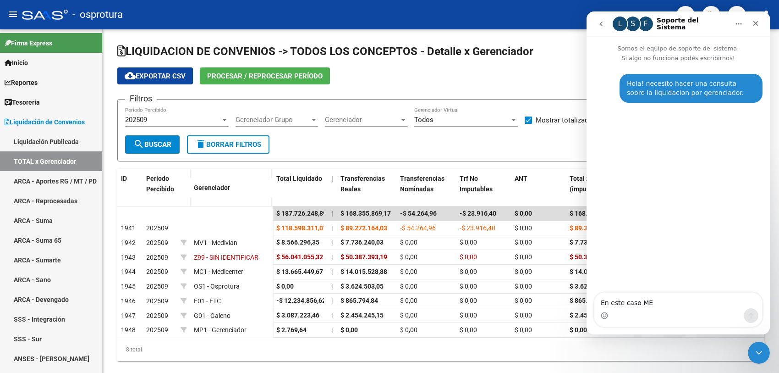
type textarea "En este caso M"
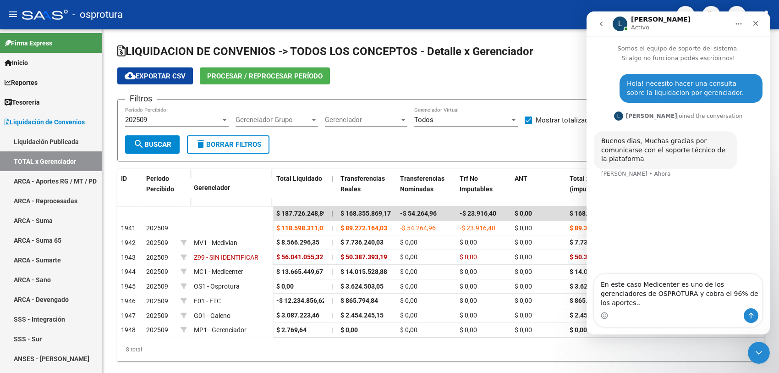
type textarea "En este caso Medicenter es uno de los gerenciadores de OSPROTURA y cobra el 96%…"
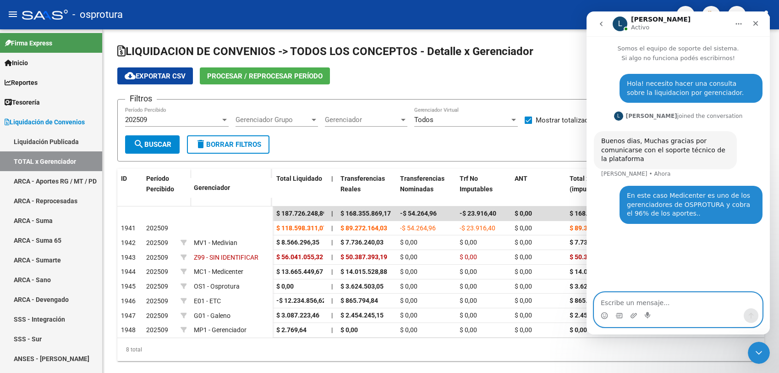
drag, startPoint x: 663, startPoint y: 297, endPoint x: 639, endPoint y: 294, distance: 24.1
click at [663, 297] on textarea "Escribe un mensaje..." at bounding box center [678, 300] width 168 height 16
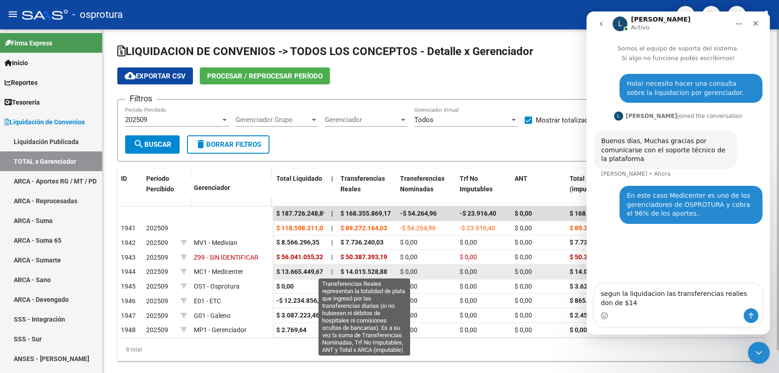
drag, startPoint x: 340, startPoint y: 271, endPoint x: 361, endPoint y: 271, distance: 21.1
click at [353, 271] on datatable-body-cell "$ 14.015.528,88" at bounding box center [367, 271] width 60 height 14
drag, startPoint x: 390, startPoint y: 270, endPoint x: 341, endPoint y: 268, distance: 49.6
click at [341, 268] on div "$ 14.015.528,88" at bounding box center [367, 271] width 52 height 11
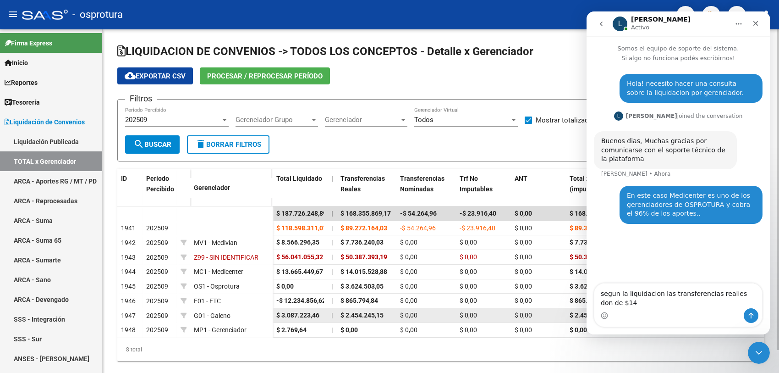
copy span "$ 14.015.528,88"
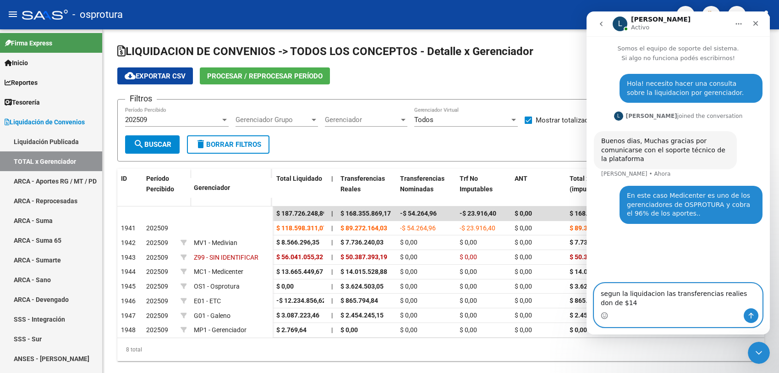
drag, startPoint x: 600, startPoint y: 303, endPoint x: 618, endPoint y: 301, distance: 17.6
click at [618, 301] on textarea "segun la liquidacion las transferencias realies don de $14" at bounding box center [678, 295] width 168 height 25
click at [732, 293] on textarea "segun la liquidacion las transferencias realies don de $ 14.015.528,88" at bounding box center [678, 295] width 168 height 25
click at [660, 305] on textarea "segun la liquidacion las transferencias realies son de $ 14.015.528,88" at bounding box center [678, 295] width 168 height 25
click at [710, 306] on textarea "segun la liquidacion las transferencias realies son de $ 14.015.528,88.- y el 9…" at bounding box center [678, 295] width 168 height 25
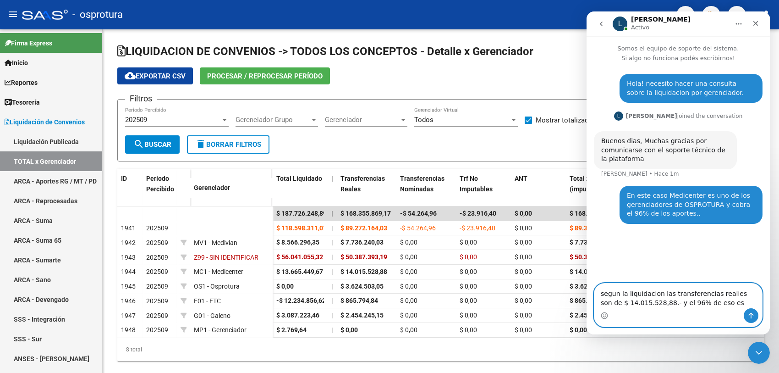
paste textarea "13.454.907,7248"
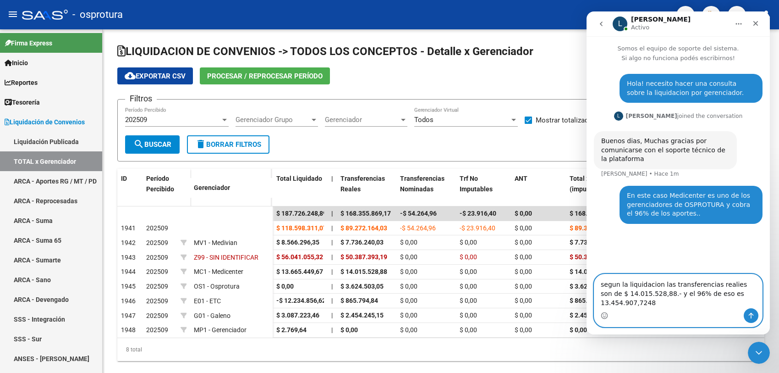
click at [700, 303] on textarea "segun la liquidacion las transferencias realies son de $ 14.015.528,88.- y el 9…" at bounding box center [678, 291] width 168 height 34
drag, startPoint x: 741, startPoint y: 300, endPoint x: 749, endPoint y: 298, distance: 8.6
click at [749, 298] on textarea "segun la liquidacion las transferencias realies son de $ 14.015.528,88.- y el 9…" at bounding box center [678, 291] width 168 height 34
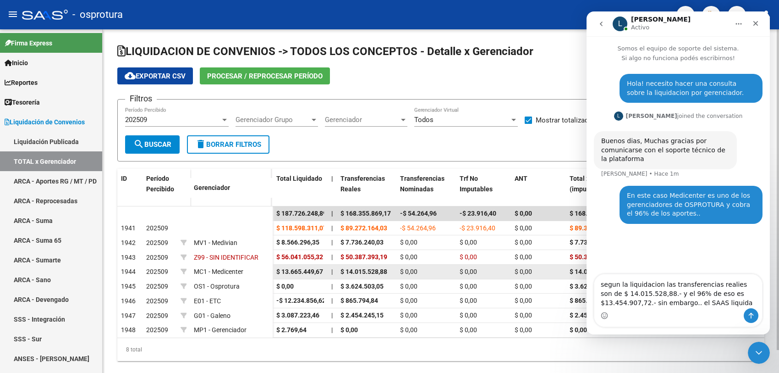
drag, startPoint x: 275, startPoint y: 271, endPoint x: 326, endPoint y: 269, distance: 50.5
click at [326, 269] on datatable-body-cell "$ 13.665.449,67" at bounding box center [300, 271] width 55 height 14
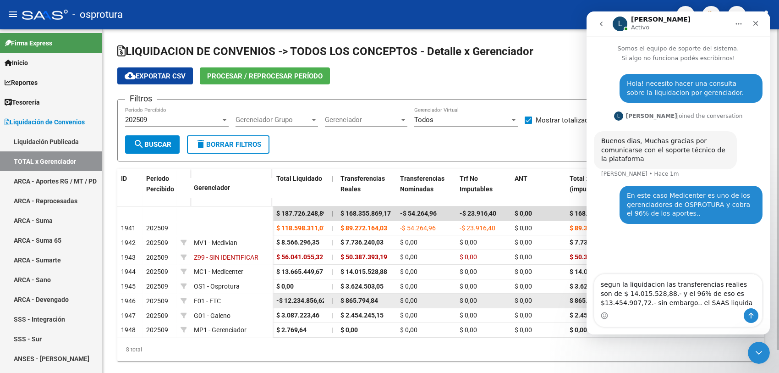
copy span "$ 13.665.449,67"
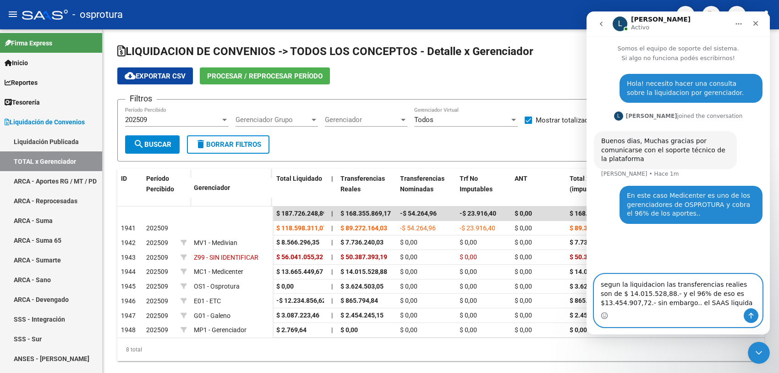
click at [683, 303] on textarea "segun la liquidacion las transferencias realies son de $ 14.015.528,88.- y el 9…" at bounding box center [678, 291] width 168 height 34
type textarea "segun la liquidacion las transferencias realies son de $ 14.015.528,88.- y el 9…"
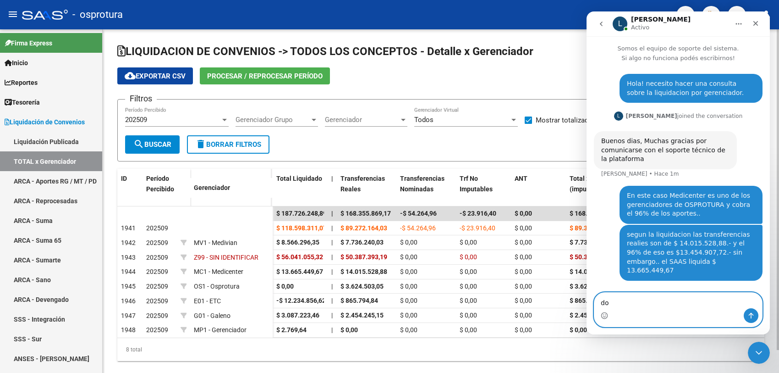
type textarea "d"
type textarea "por que se genera esa diferencia?"
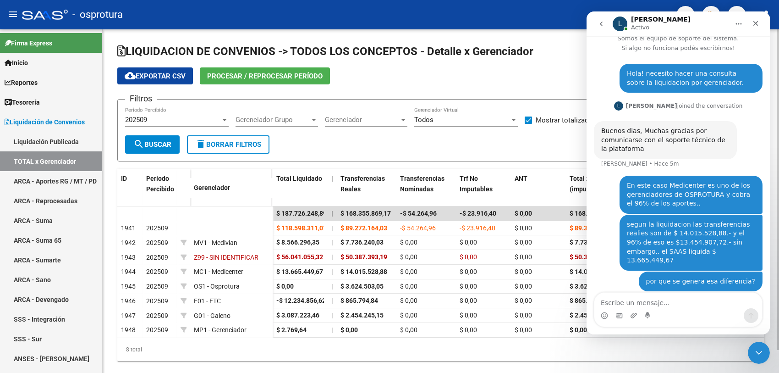
click at [565, 361] on div "8 total" at bounding box center [440, 349] width 647 height 23
click at [772, 355] on div "LIQUIDACION DE CONVENIOS -> TODOS LOS CONCEPTOS - Detalle x Gerenciador cloud_d…" at bounding box center [441, 209] width 677 height 361
click at [763, 353] on div "Cerrar Intercom Messenger" at bounding box center [758, 351] width 22 height 22
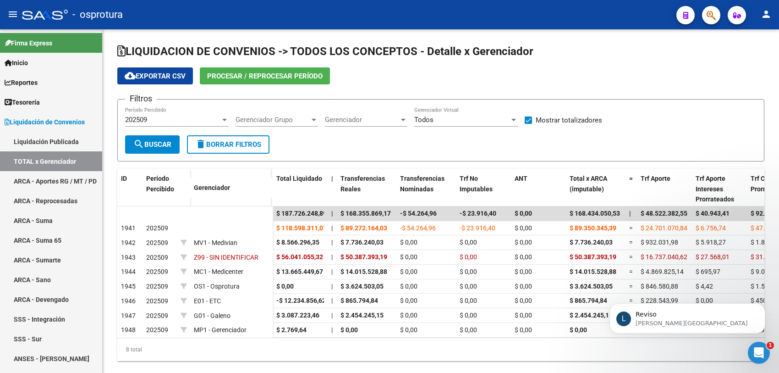
scroll to position [0, 0]
click at [674, 324] on p "[PERSON_NAME][GEOGRAPHIC_DATA]" at bounding box center [695, 323] width 118 height 8
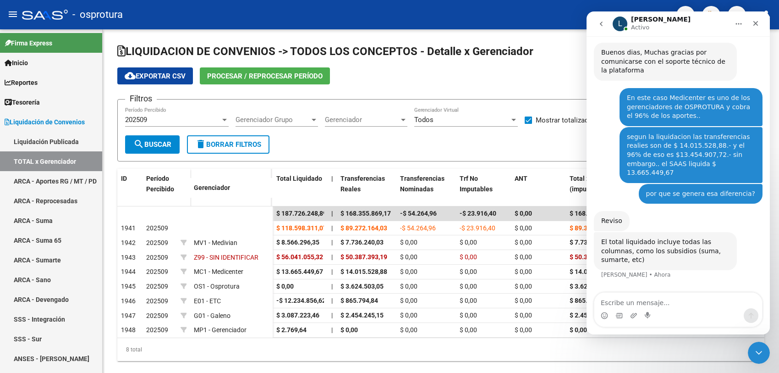
scroll to position [88, 0]
